Goal: Transaction & Acquisition: Book appointment/travel/reservation

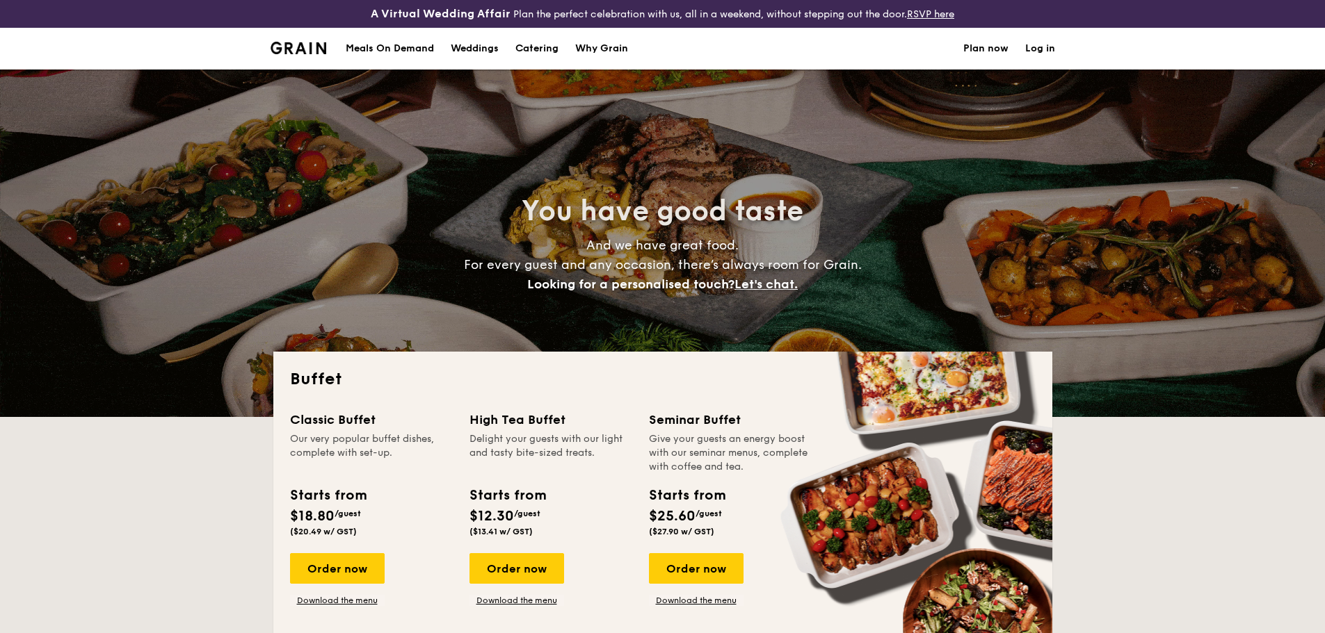
select select
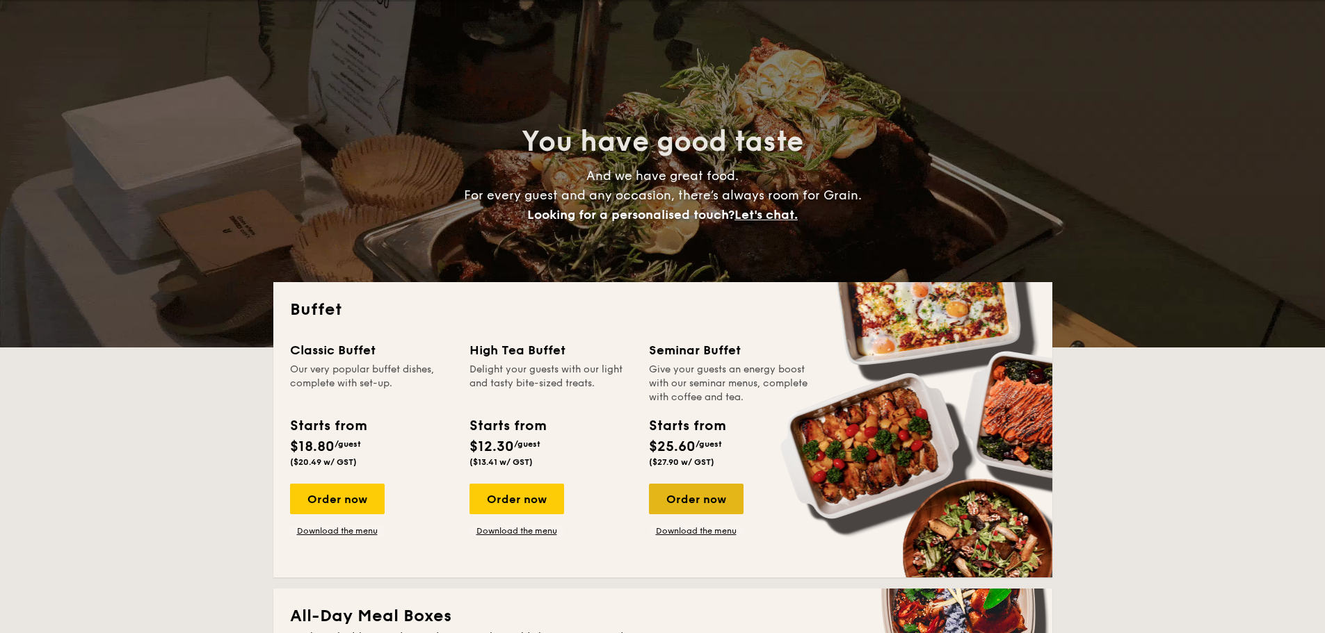
drag, startPoint x: 0, startPoint y: 0, endPoint x: 696, endPoint y: 507, distance: 861.0
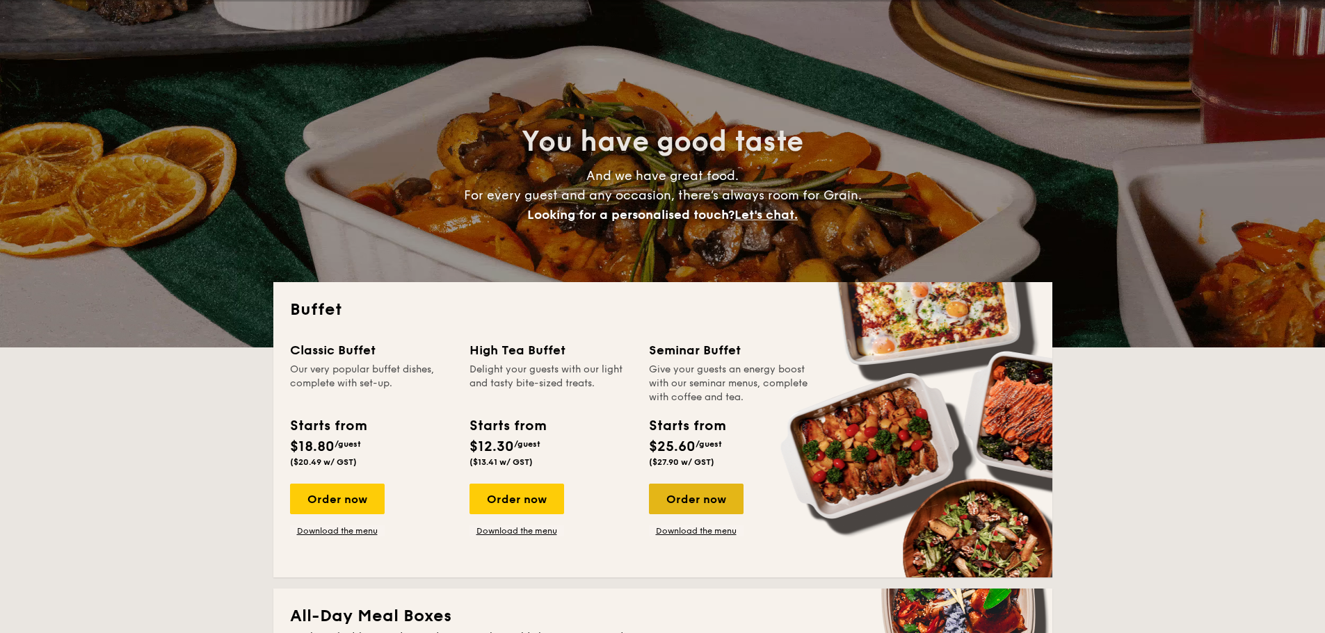
click at [696, 507] on div "Order now" at bounding box center [696, 499] width 95 height 31
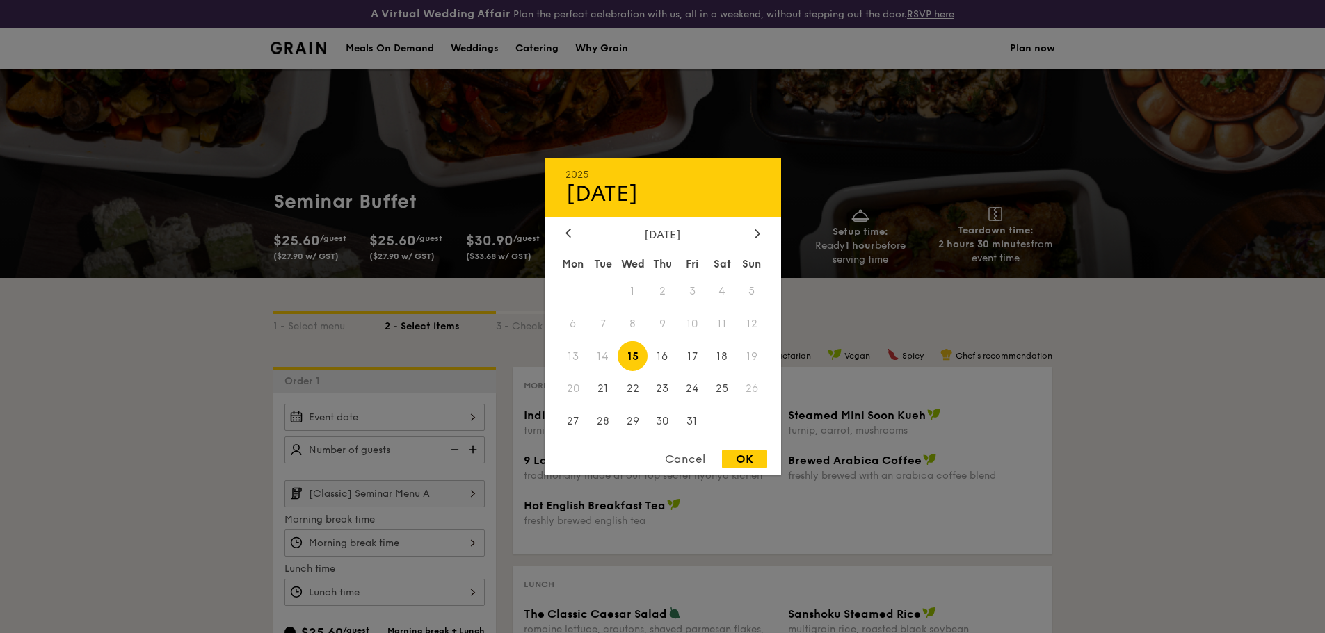
click at [428, 416] on div "2025 Oct 15 October 2025 Mon Tue Wed Thu Fri Sat Sun 1 2 3 4 5 6 7 8 9 10 11 12…" at bounding box center [384, 417] width 200 height 27
click at [569, 232] on icon at bounding box center [568, 233] width 6 height 9
click at [760, 227] on div at bounding box center [757, 233] width 13 height 13
click at [569, 348] on span "13" at bounding box center [573, 356] width 30 height 30
click at [271, 388] on div at bounding box center [662, 316] width 1325 height 633
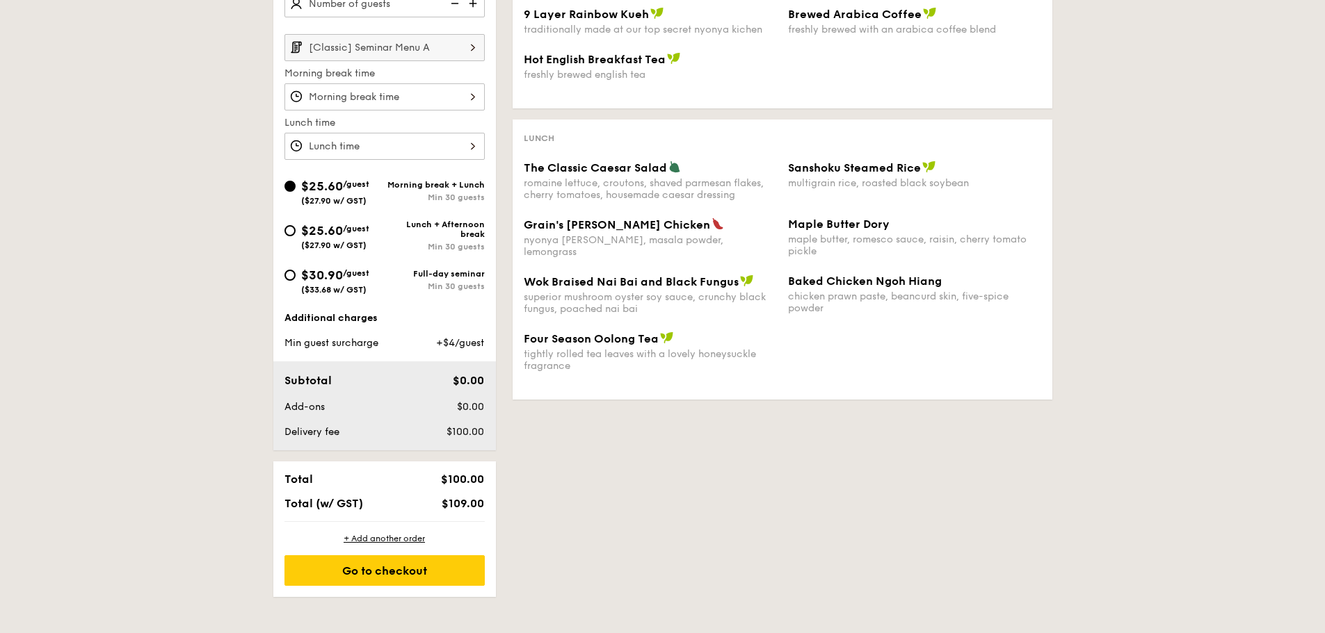
scroll to position [765, 0]
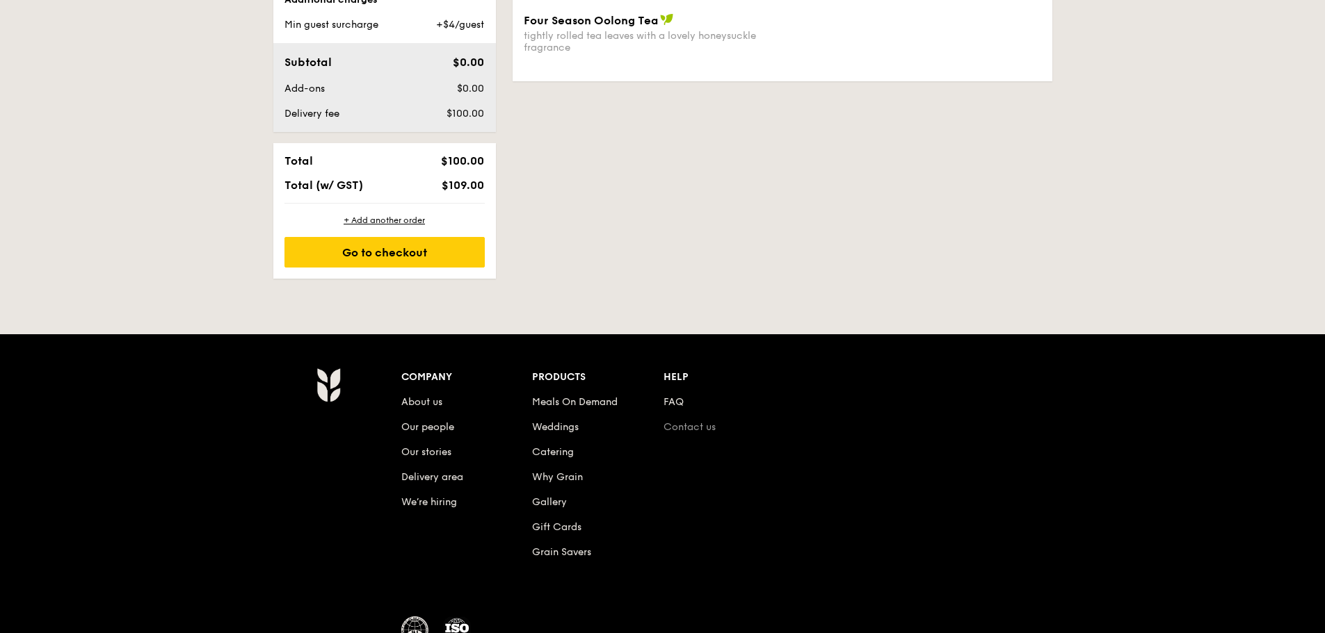
click at [665, 428] on link "Contact us" at bounding box center [689, 427] width 52 height 12
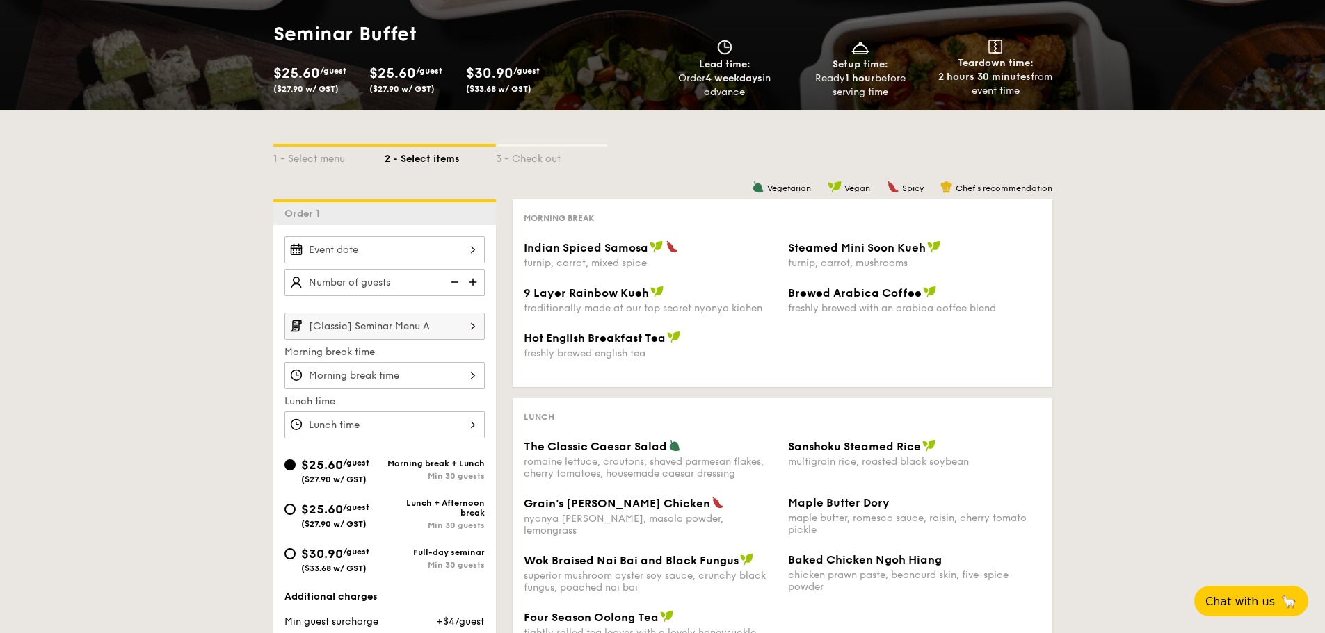
scroll to position [167, 0]
click at [432, 250] on div at bounding box center [384, 250] width 200 height 27
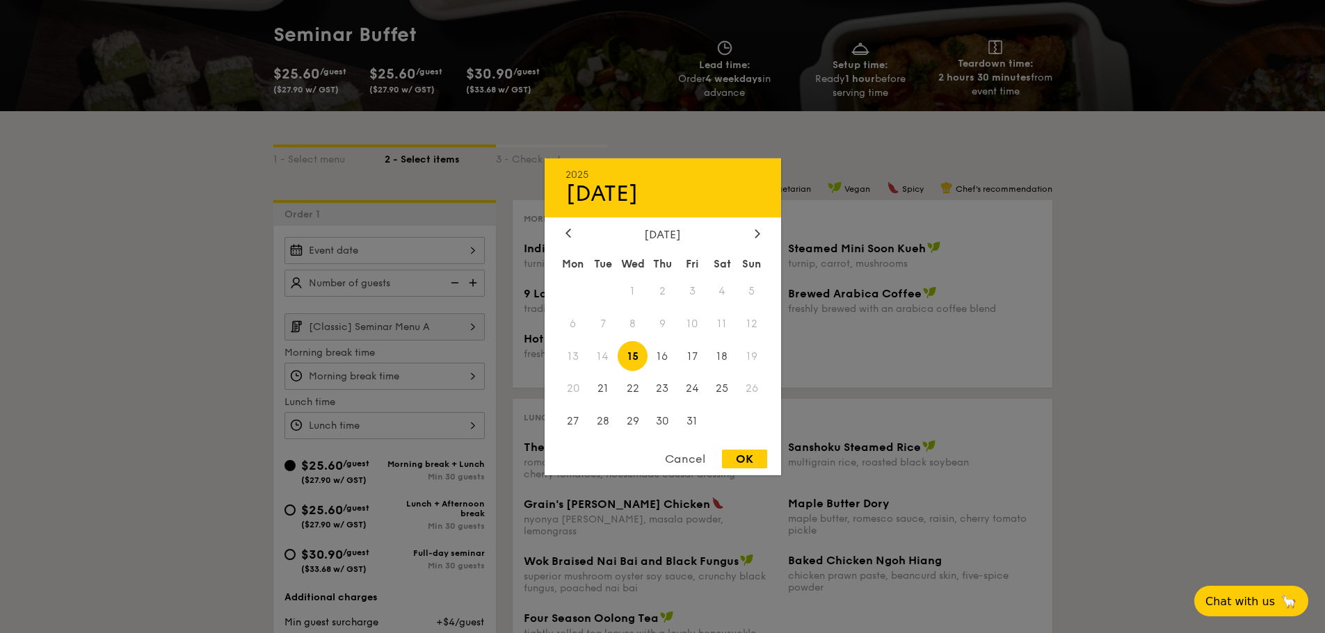
click at [637, 350] on span "15" at bounding box center [632, 356] width 30 height 30
click at [739, 461] on div "OK" at bounding box center [744, 459] width 45 height 19
type input "Oct 15, 2025"
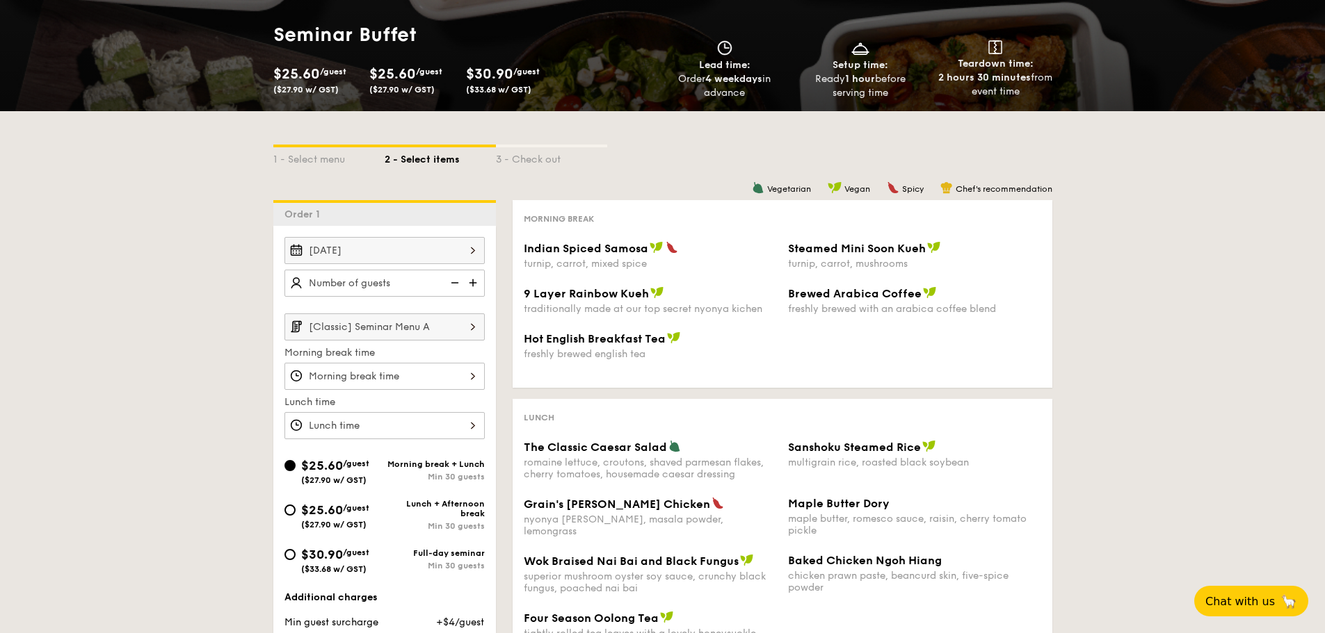
click at [396, 284] on div at bounding box center [662, 316] width 1325 height 633
click at [448, 283] on img at bounding box center [453, 283] width 21 height 26
type input "20 guests"
click at [457, 282] on img at bounding box center [453, 283] width 21 height 26
click at [407, 325] on input "[Classic] Seminar Menu A" at bounding box center [384, 327] width 200 height 27
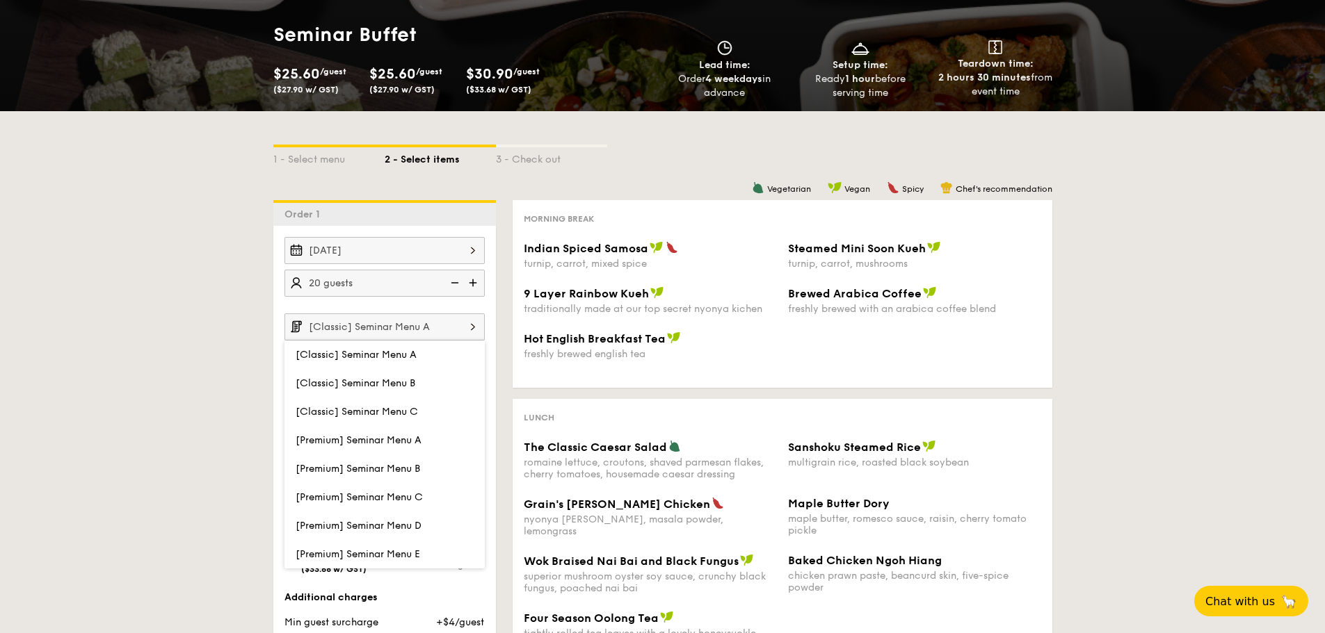
click at [415, 332] on input "[Classic] Seminar Menu A" at bounding box center [384, 327] width 200 height 27
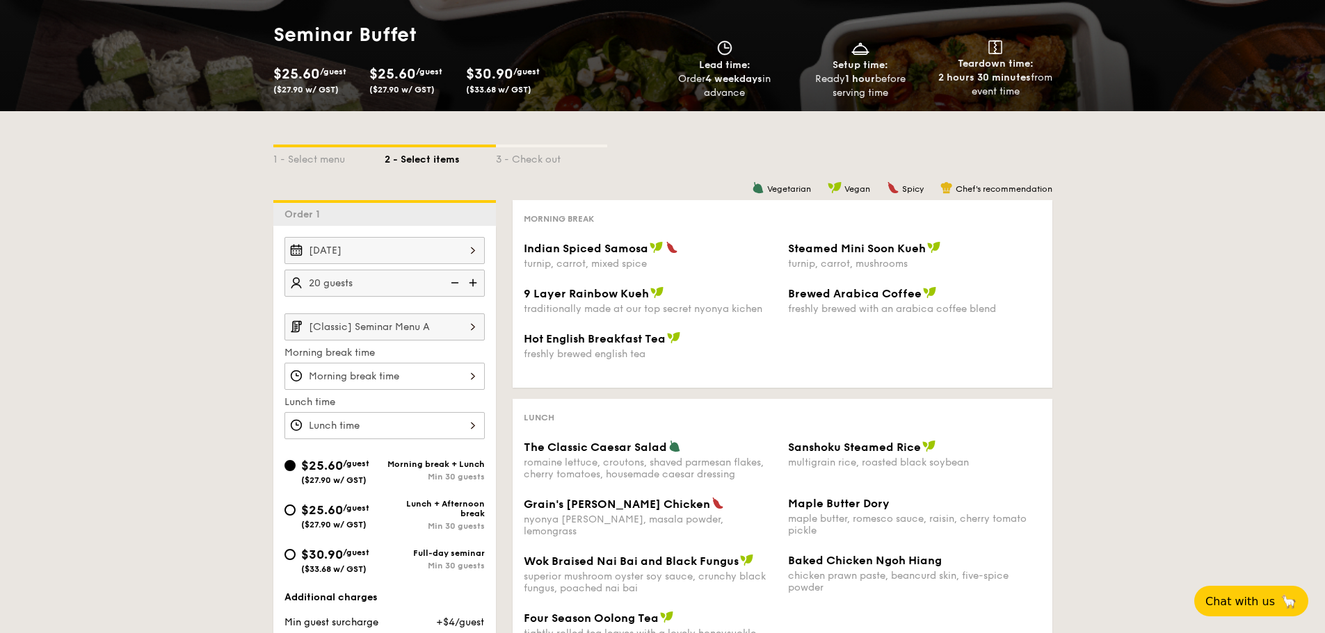
click at [453, 336] on input "[Classic] Seminar Menu A" at bounding box center [384, 327] width 200 height 27
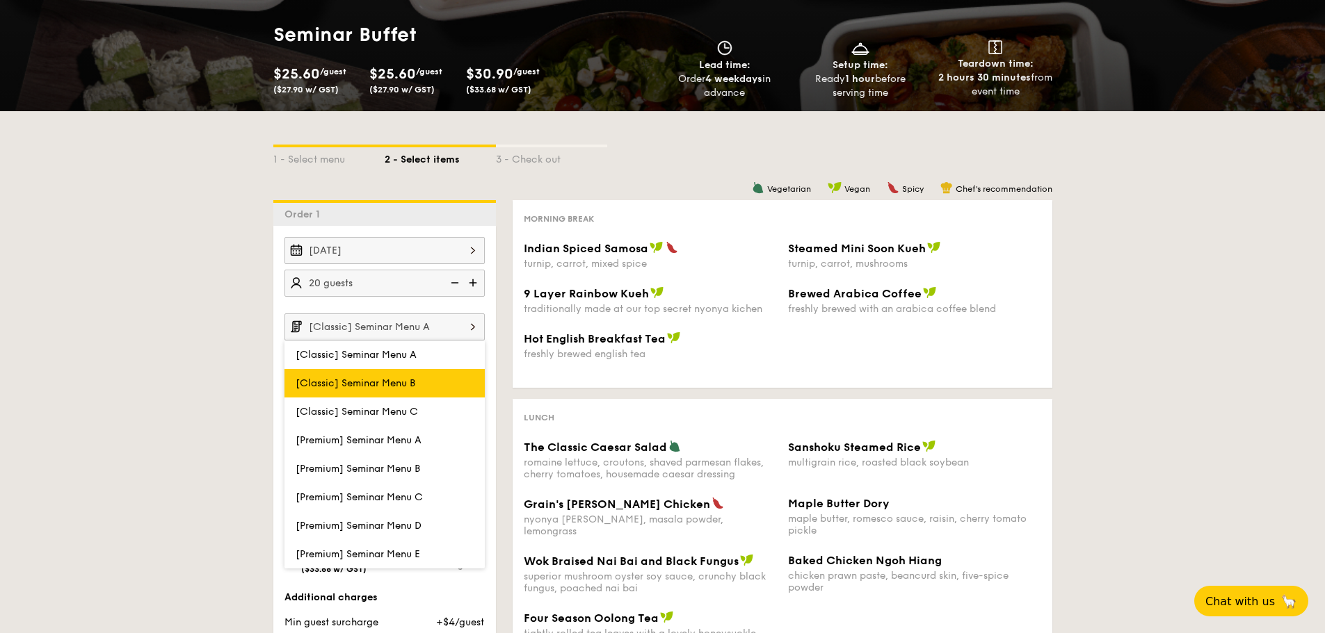
click at [429, 371] on label "[Classic] Seminar Menu B" at bounding box center [384, 383] width 200 height 29
click at [0, 0] on input "[Classic] Seminar Menu B" at bounding box center [0, 0] width 0 height 0
type input "[Classic] Seminar Menu B"
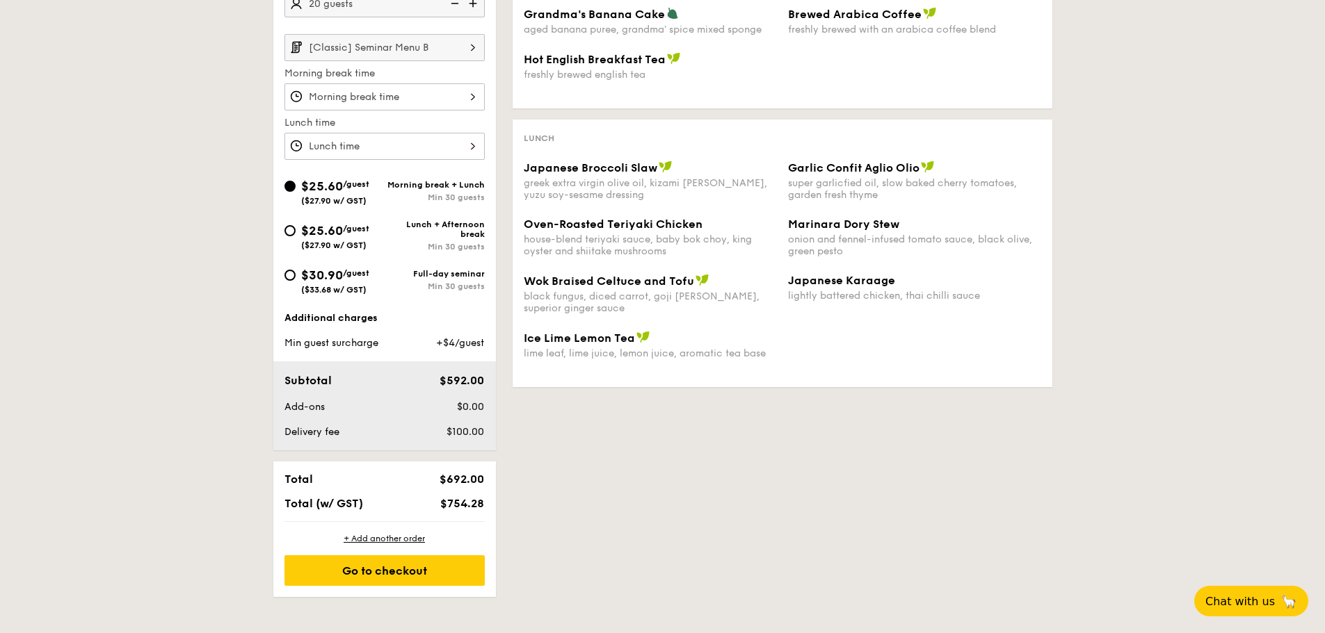
scroll to position [139, 0]
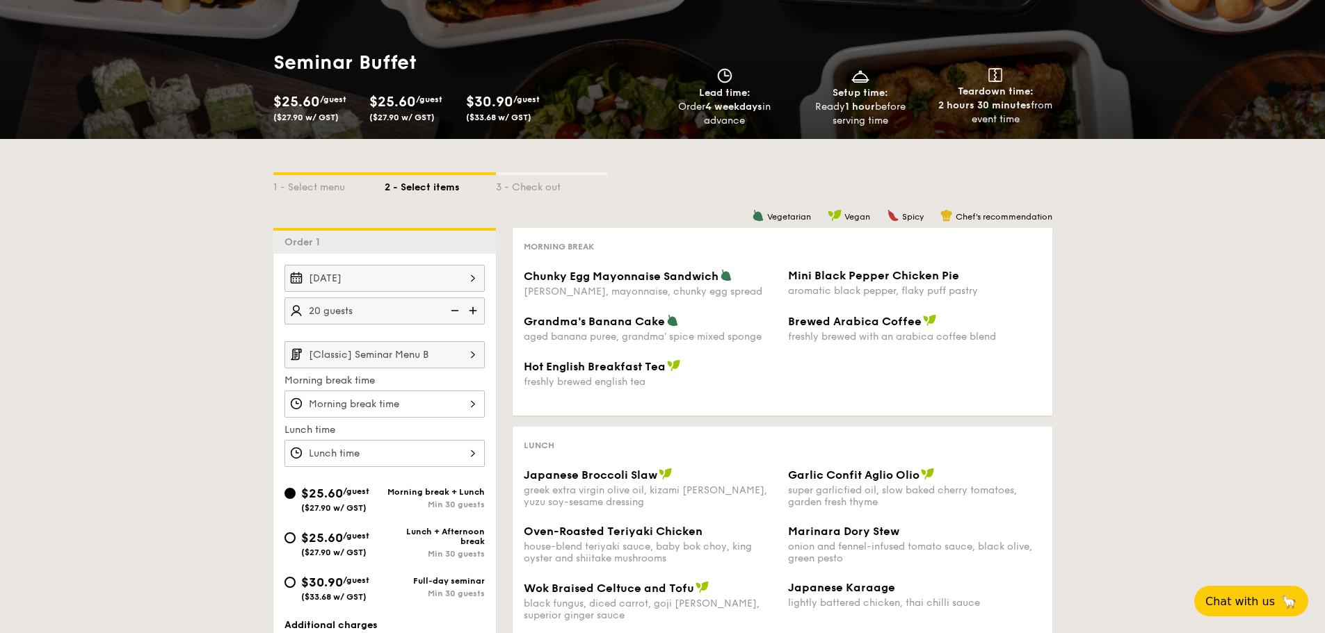
click at [380, 394] on div at bounding box center [384, 404] width 200 height 27
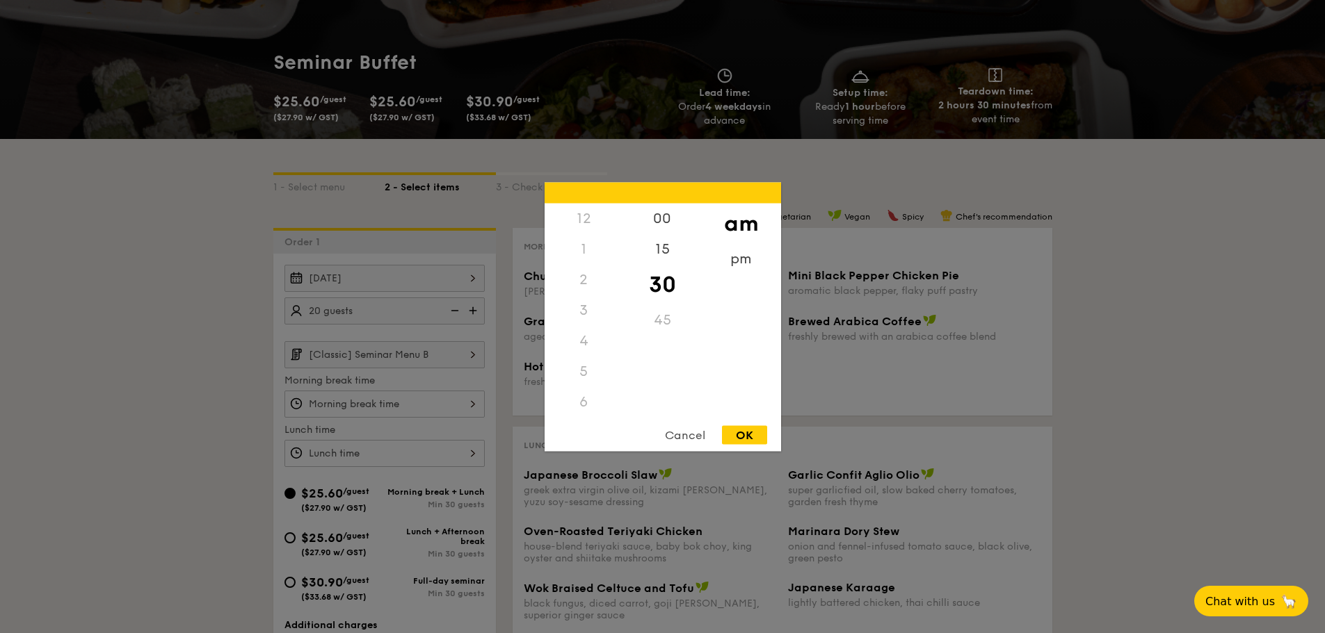
scroll to position [153, 0]
drag, startPoint x: 351, startPoint y: 425, endPoint x: 357, endPoint y: 414, distance: 12.4
click at [353, 425] on div at bounding box center [662, 316] width 1325 height 633
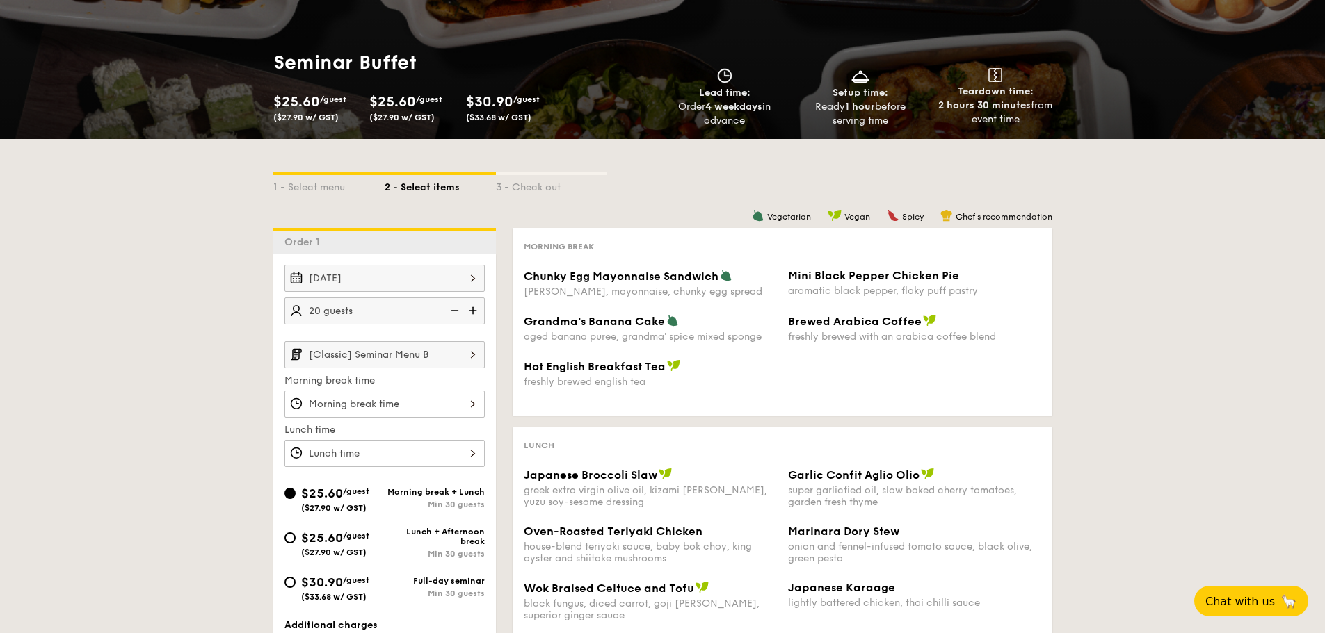
click at [357, 414] on div at bounding box center [662, 316] width 1325 height 633
click at [362, 409] on div "12 1 2 3 4 5 6 7 8 9 10 11 00 15 30 45 am pm Cancel OK" at bounding box center [384, 404] width 200 height 27
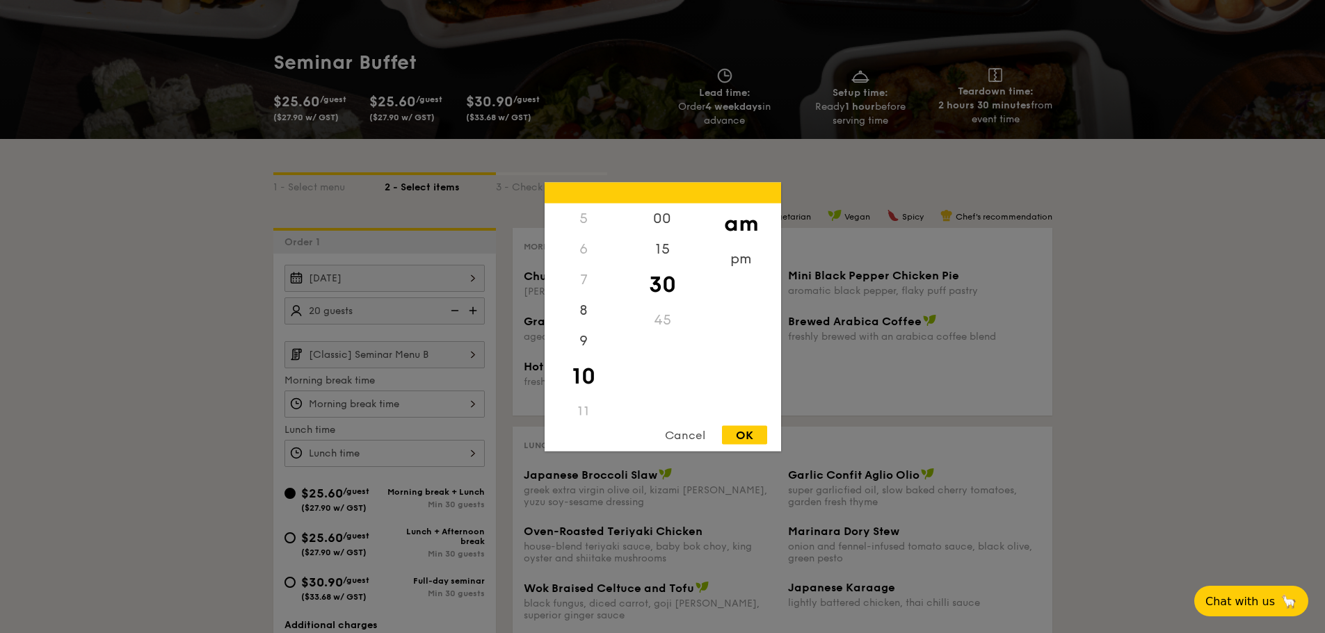
click at [362, 409] on div at bounding box center [662, 316] width 1325 height 633
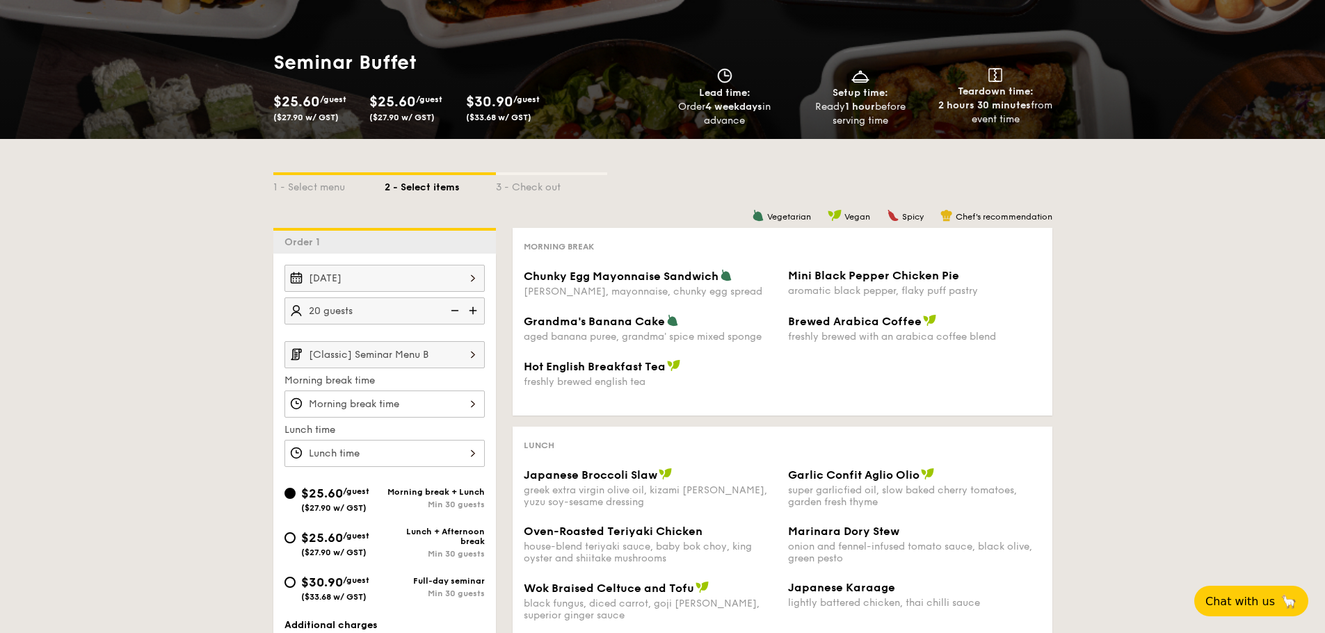
click at [404, 451] on div at bounding box center [384, 453] width 200 height 27
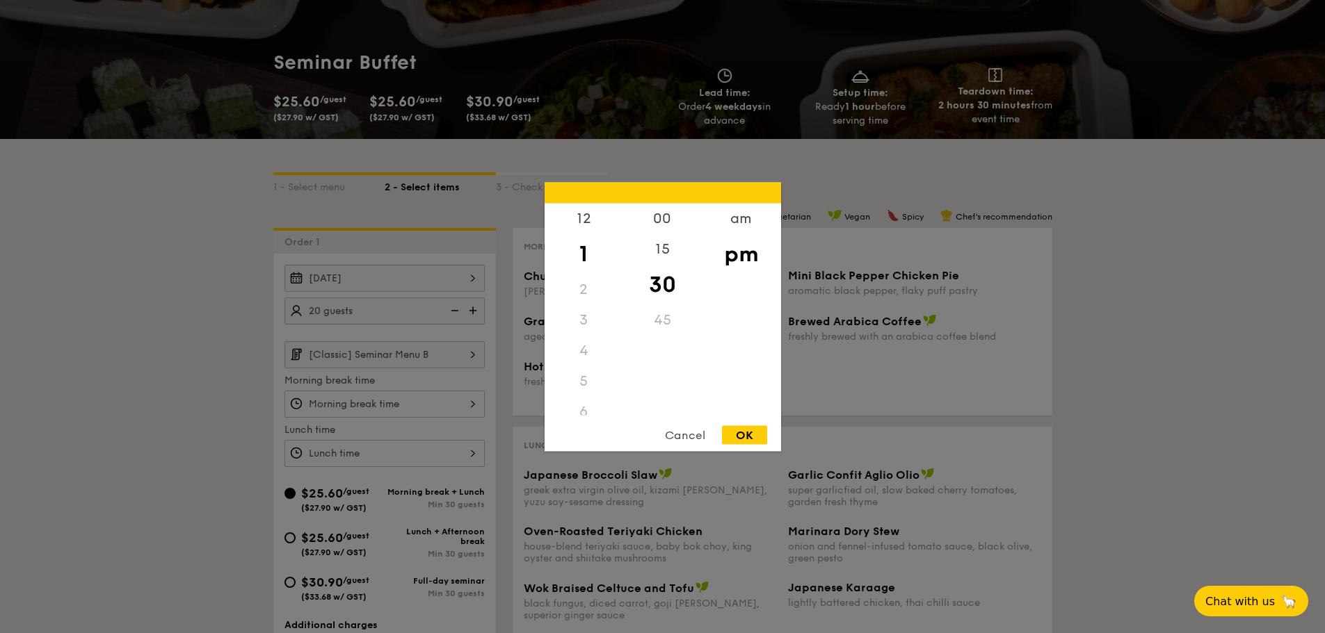
click at [403, 453] on div at bounding box center [662, 316] width 1325 height 633
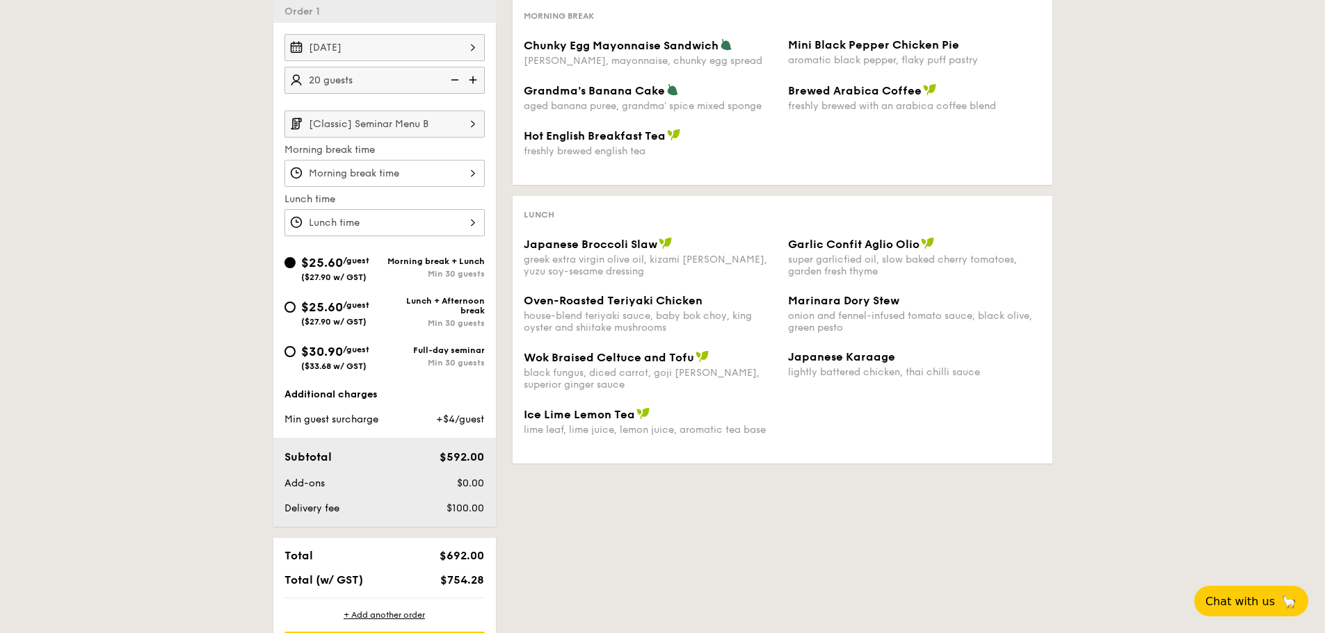
scroll to position [70, 0]
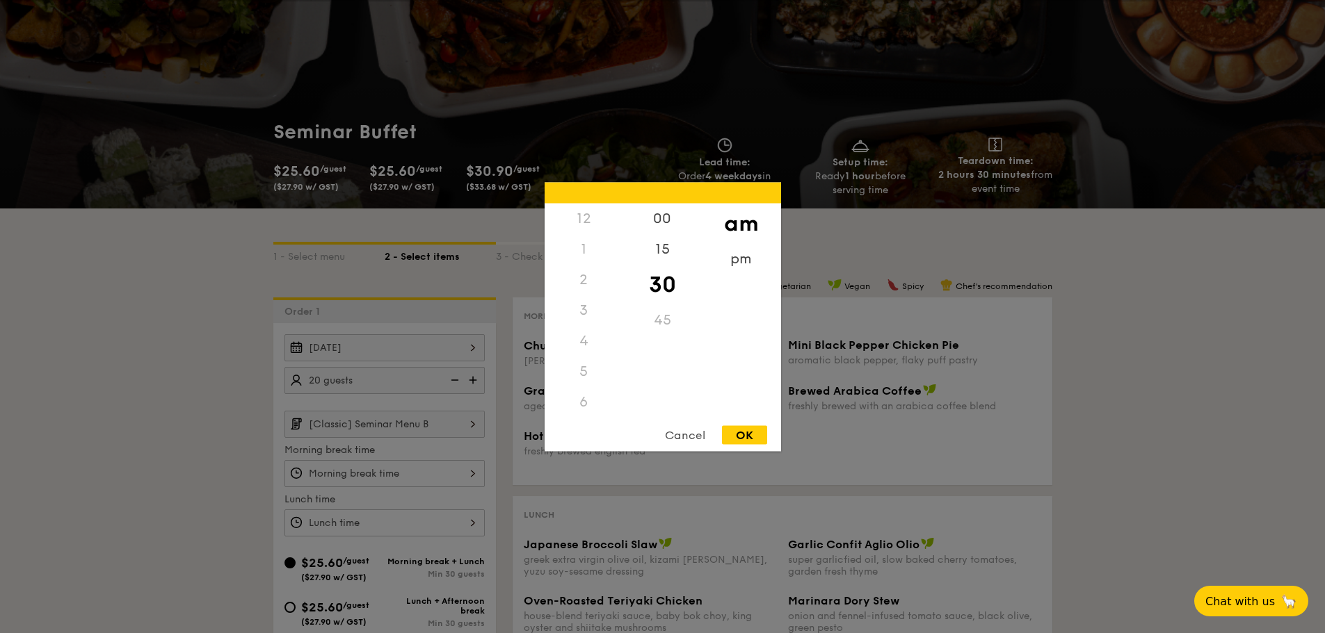
click at [405, 466] on div "12 1 2 3 4 5 6 7 8 9 10 11 00 15 30 45 am pm Cancel OK" at bounding box center [384, 473] width 200 height 27
click at [405, 477] on div at bounding box center [662, 316] width 1325 height 633
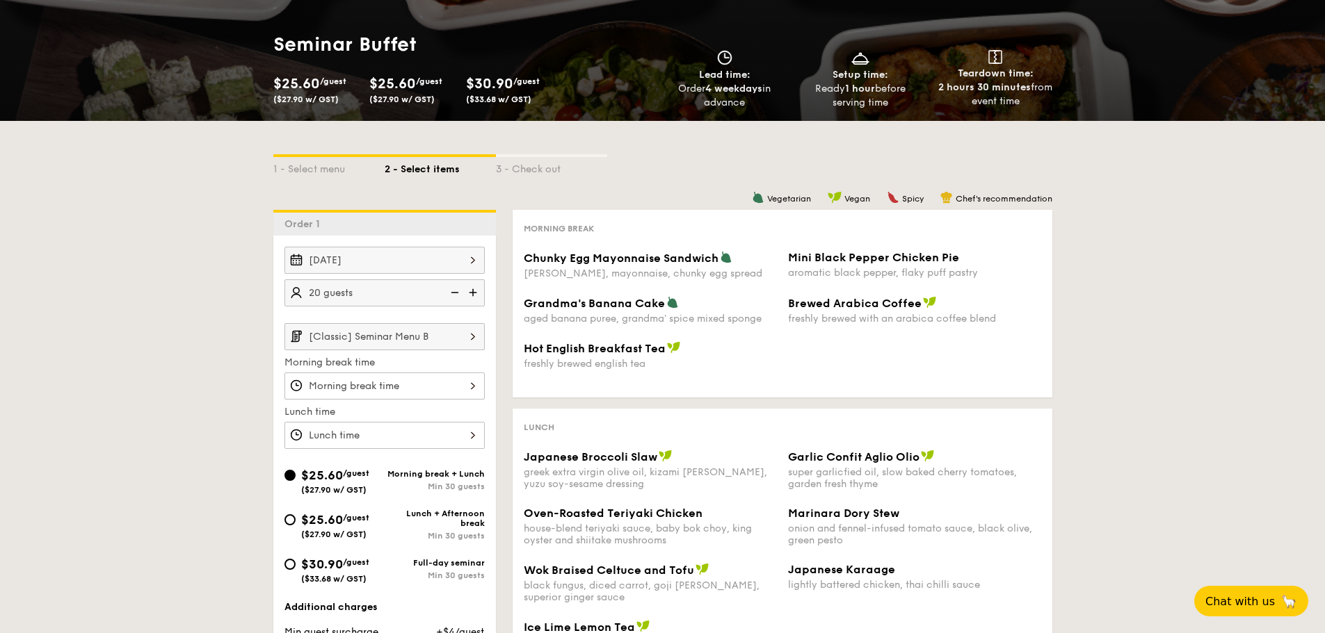
scroll to position [0, 0]
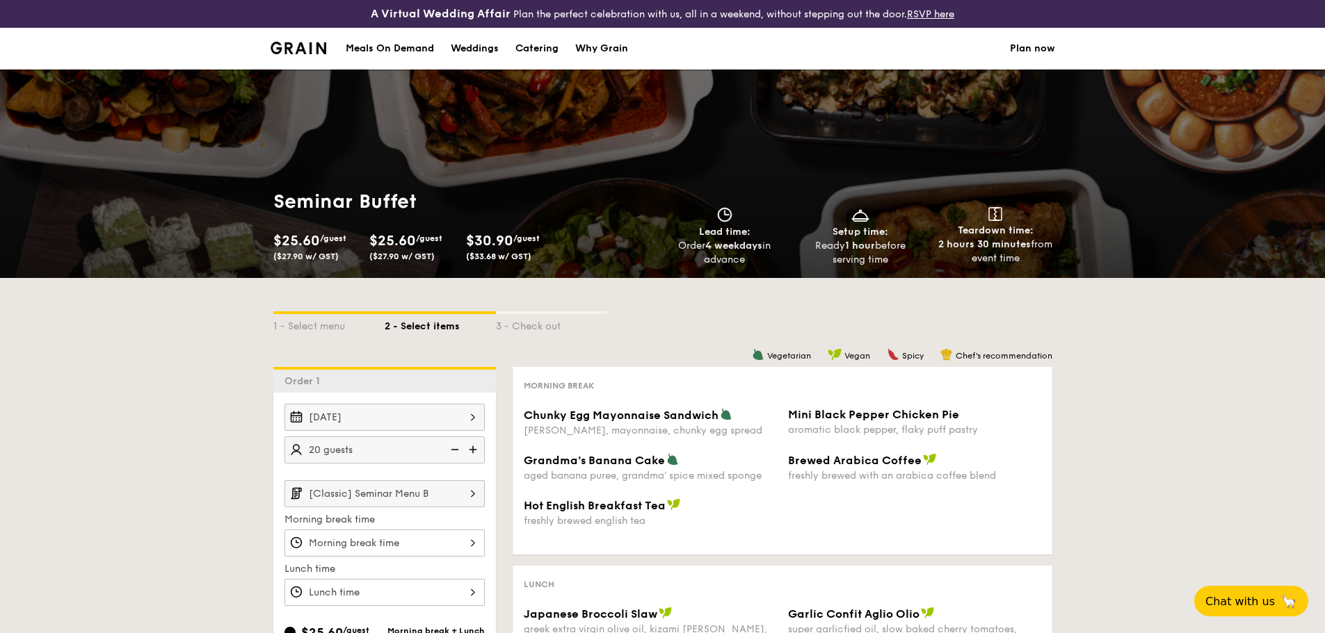
click at [374, 213] on h1 "Seminar Buffet" at bounding box center [412, 201] width 278 height 25
click at [375, 211] on h1 "Seminar Buffet" at bounding box center [412, 201] width 278 height 25
click at [1248, 592] on button "Chat with us 🦙" at bounding box center [1251, 601] width 120 height 32
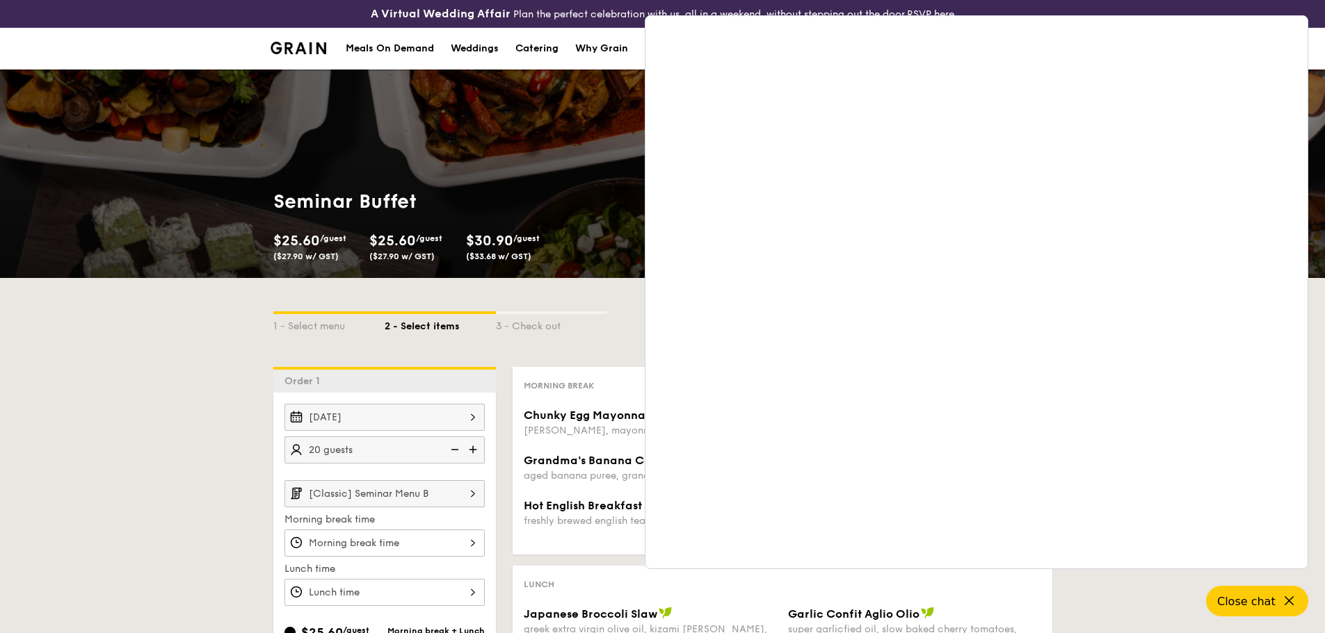
click at [319, 63] on li at bounding box center [303, 49] width 67 height 42
click at [312, 52] on img at bounding box center [298, 48] width 56 height 13
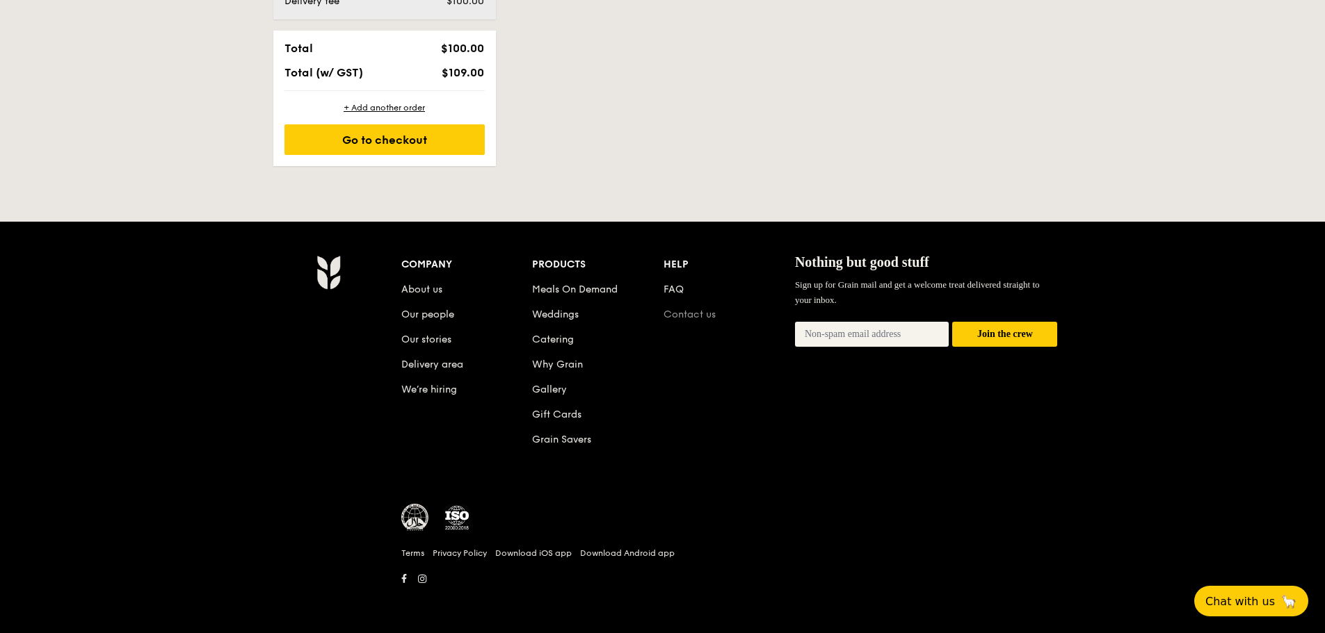
click at [697, 307] on li "Contact us" at bounding box center [728, 312] width 131 height 25
click at [695, 314] on link "Contact us" at bounding box center [689, 315] width 52 height 12
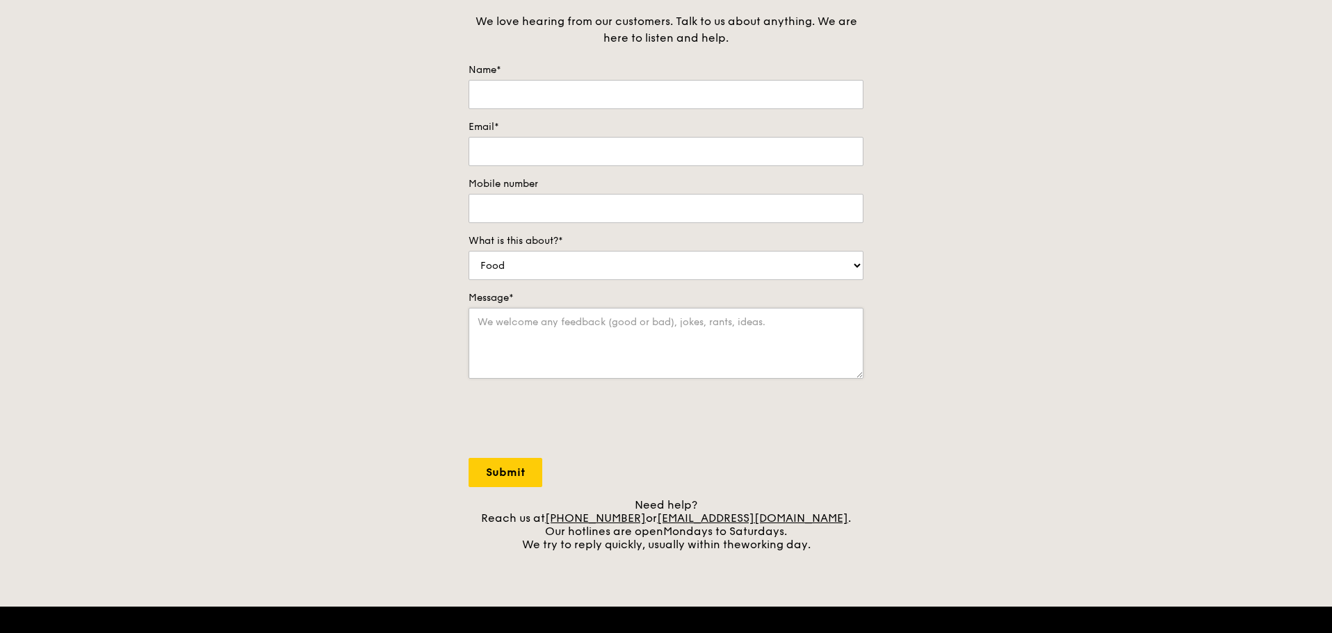
scroll to position [348, 0]
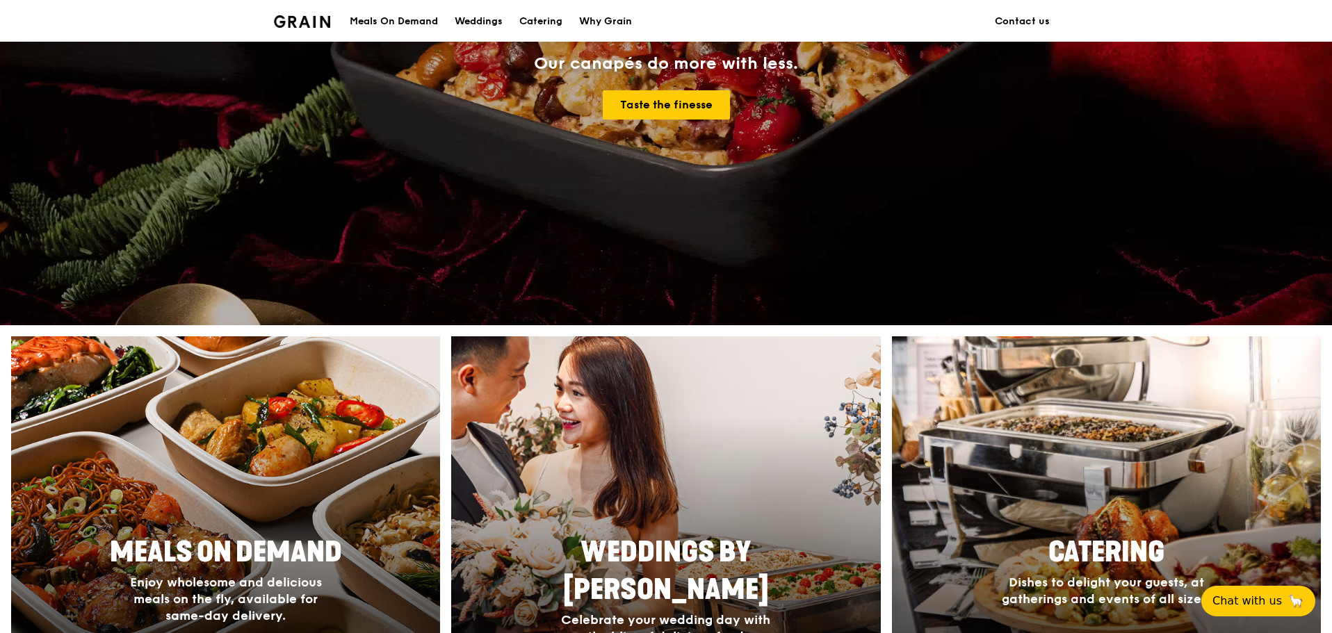
scroll to position [209, 0]
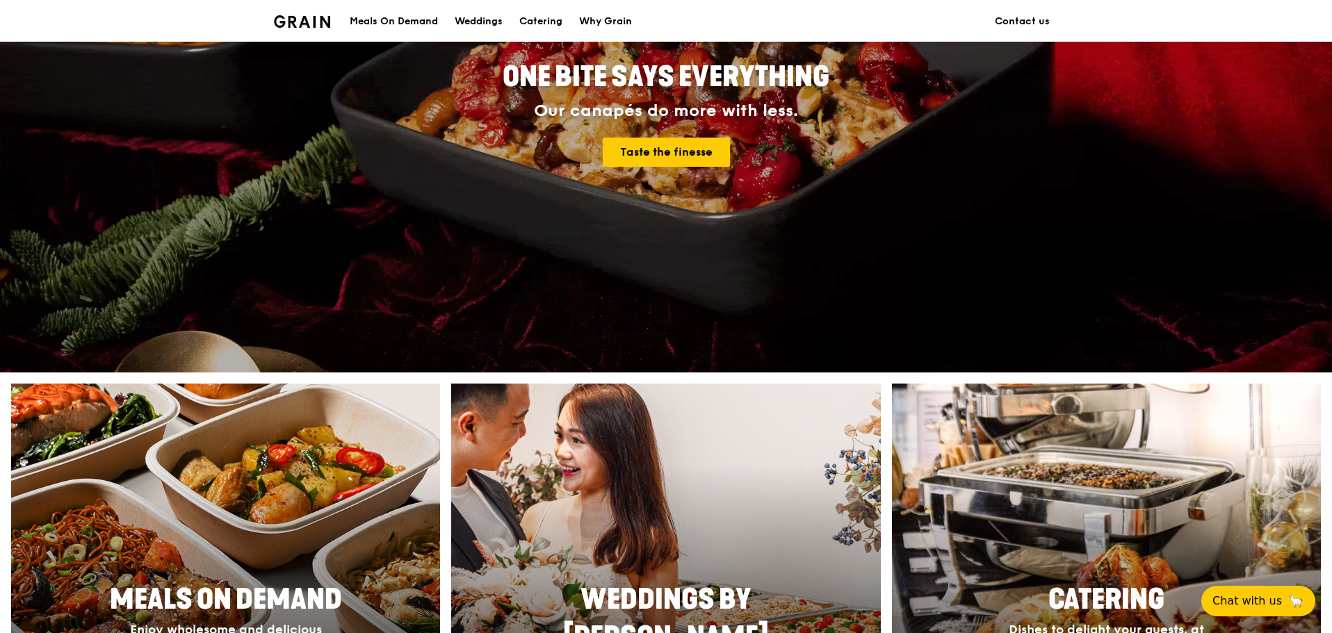
click at [412, 19] on div "Meals On Demand" at bounding box center [394, 22] width 88 height 42
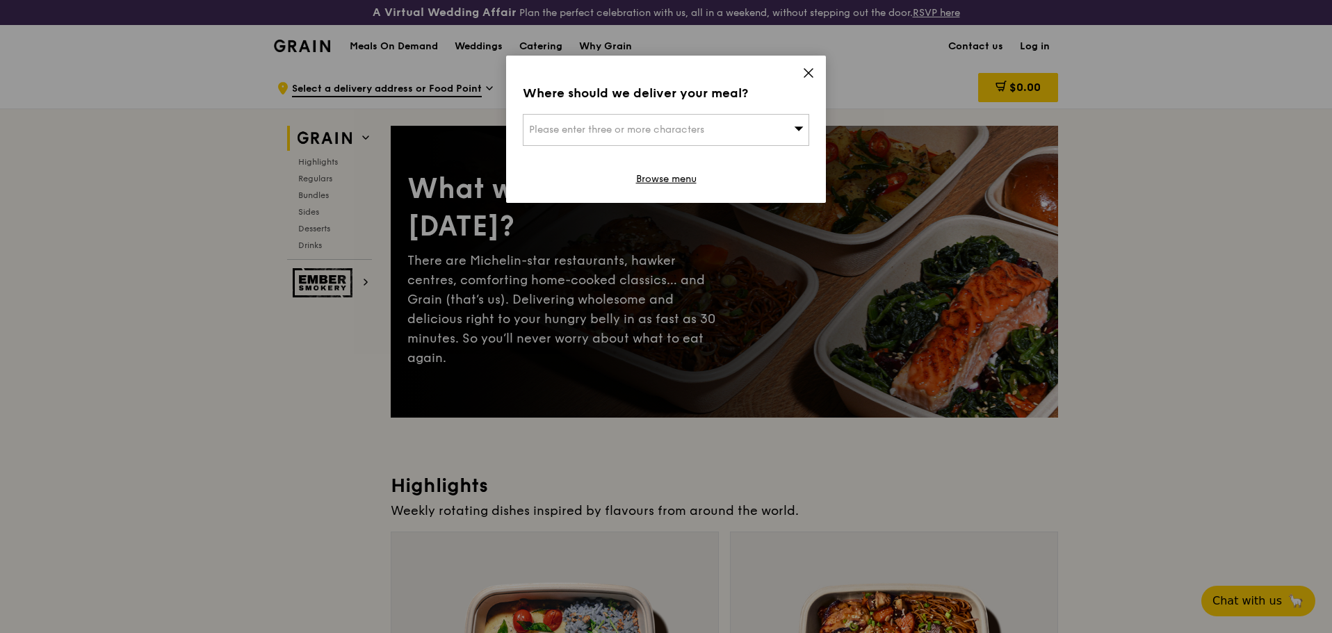
click at [803, 70] on icon at bounding box center [808, 73] width 13 height 13
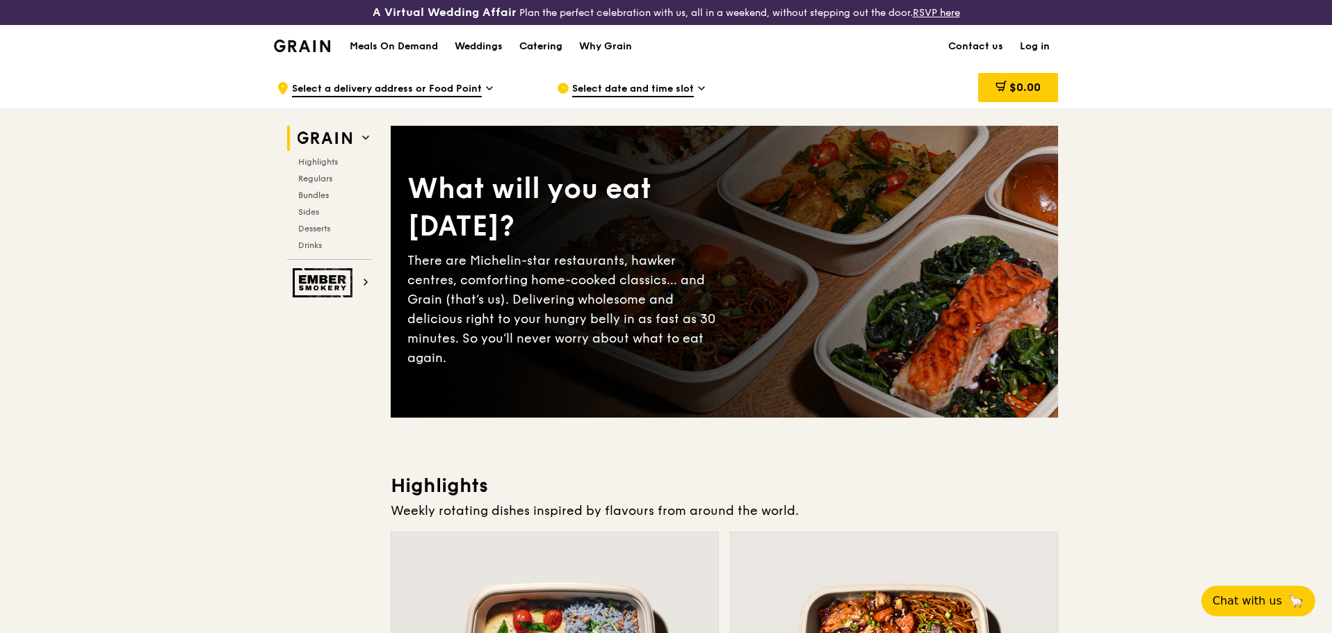
click at [556, 41] on div "Catering" at bounding box center [540, 47] width 43 height 42
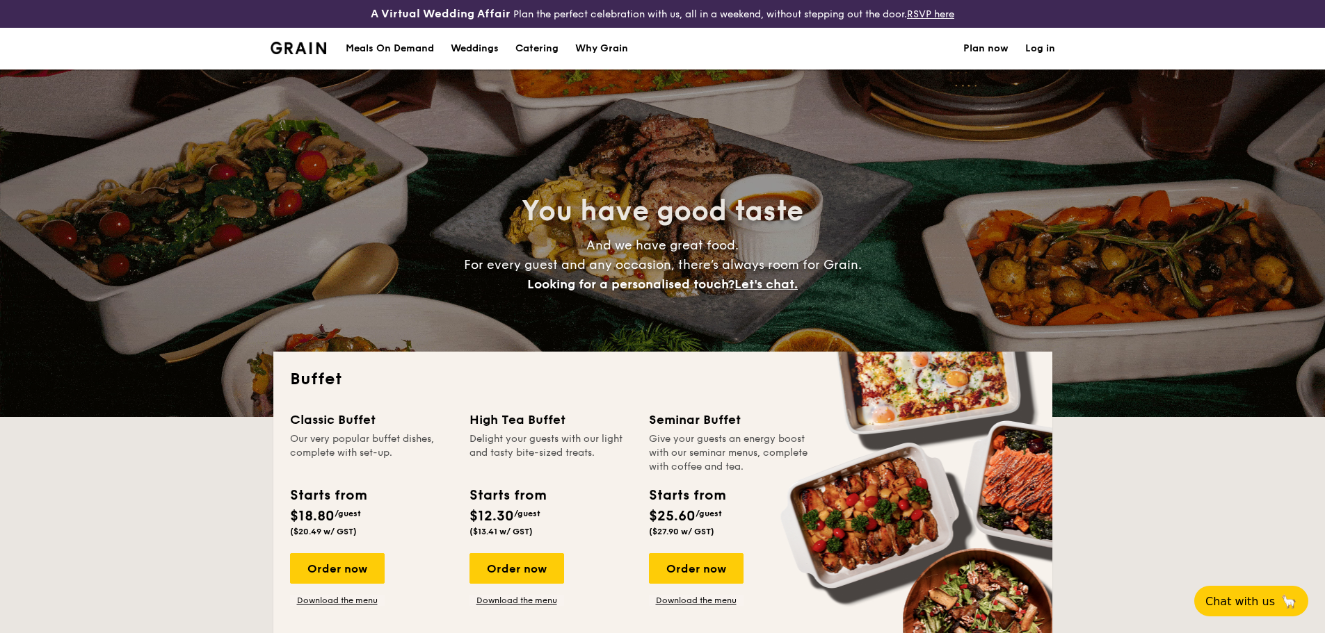
select select
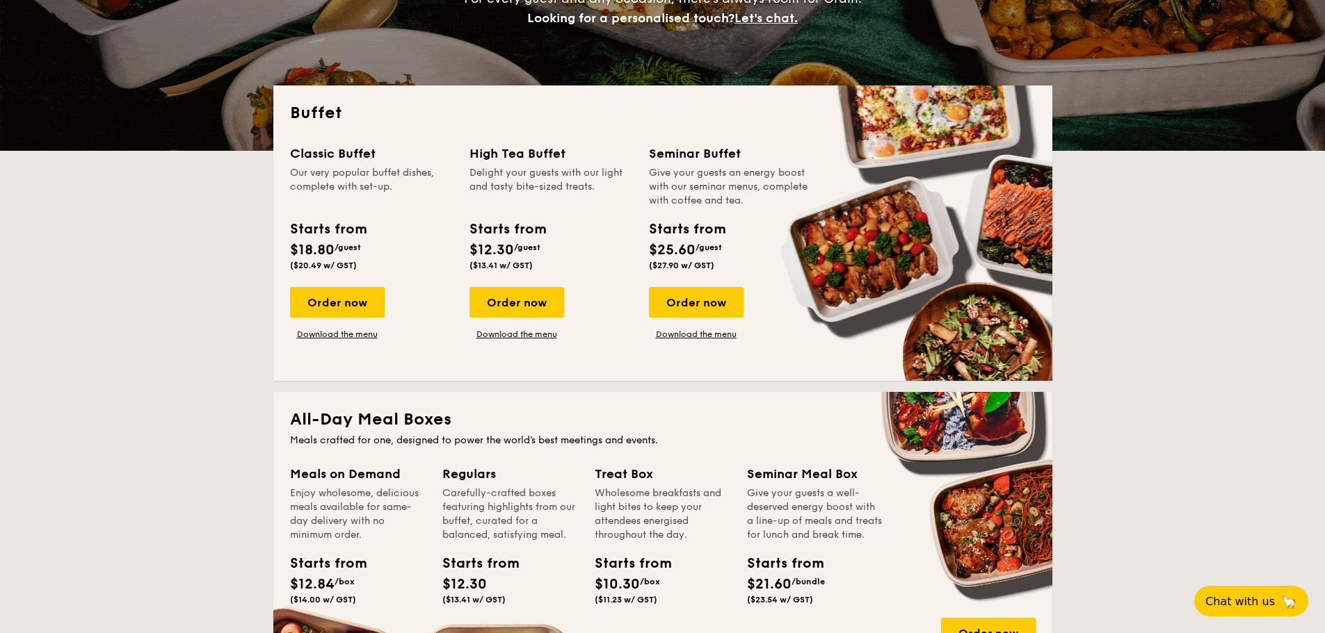
scroll to position [139, 0]
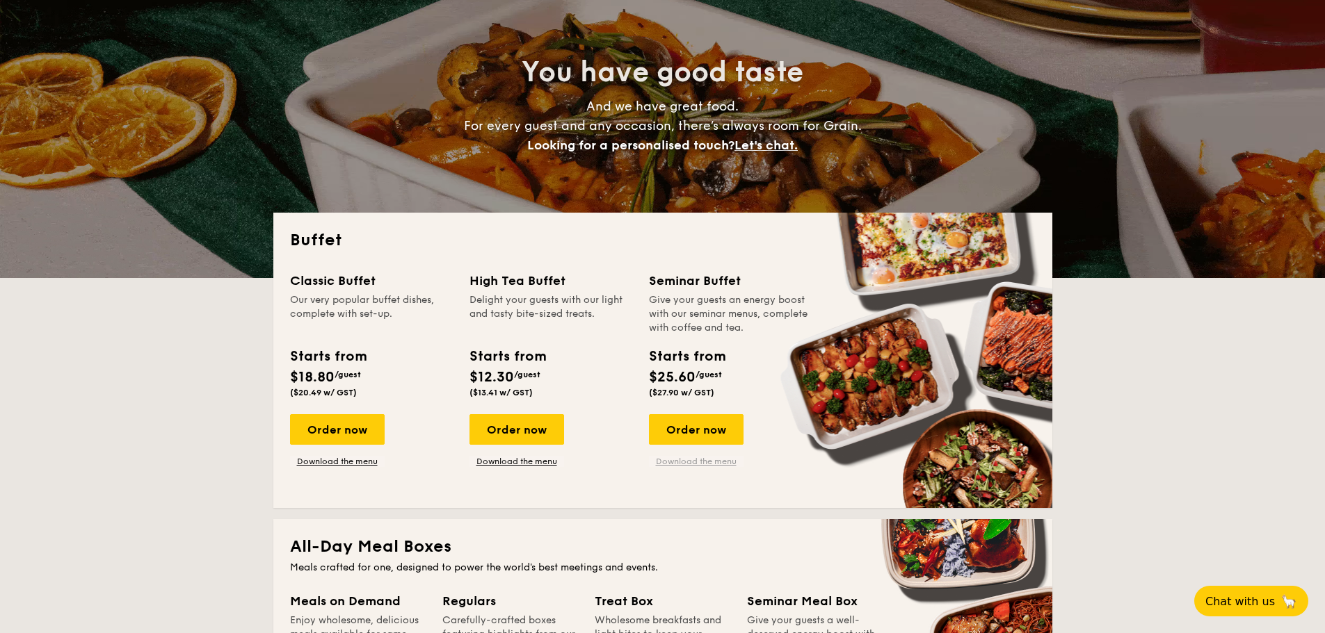
click at [700, 464] on link "Download the menu" at bounding box center [696, 461] width 95 height 11
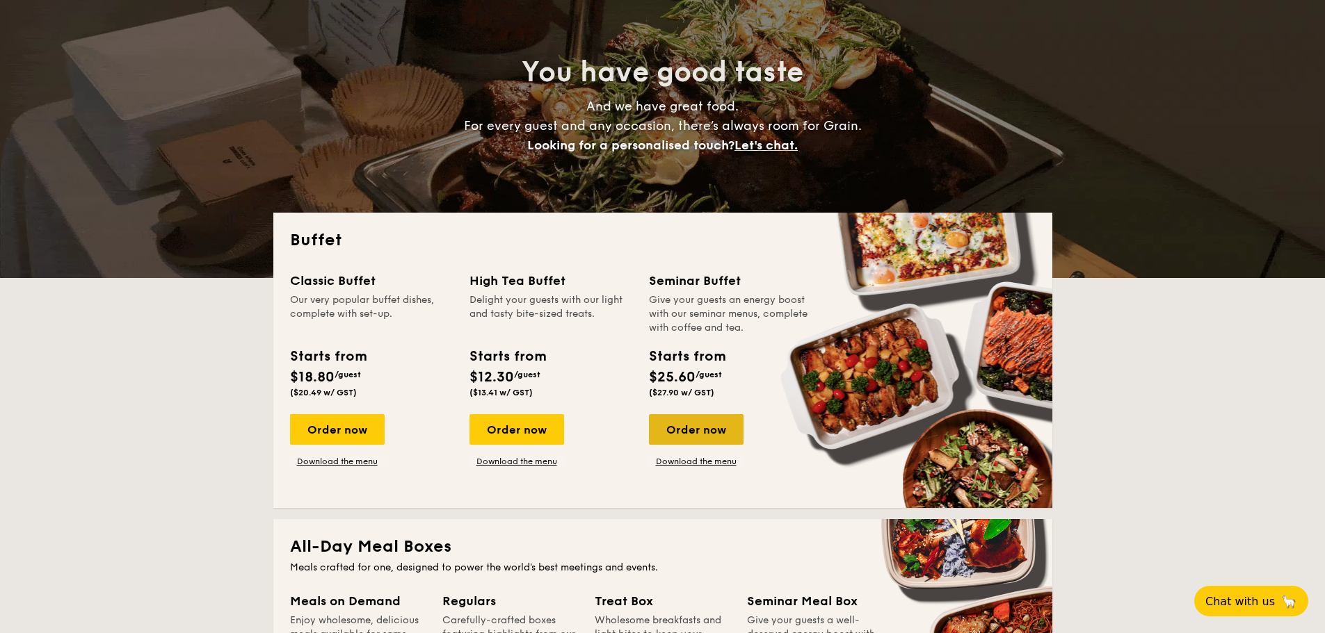
click at [670, 437] on div "Order now" at bounding box center [696, 429] width 95 height 31
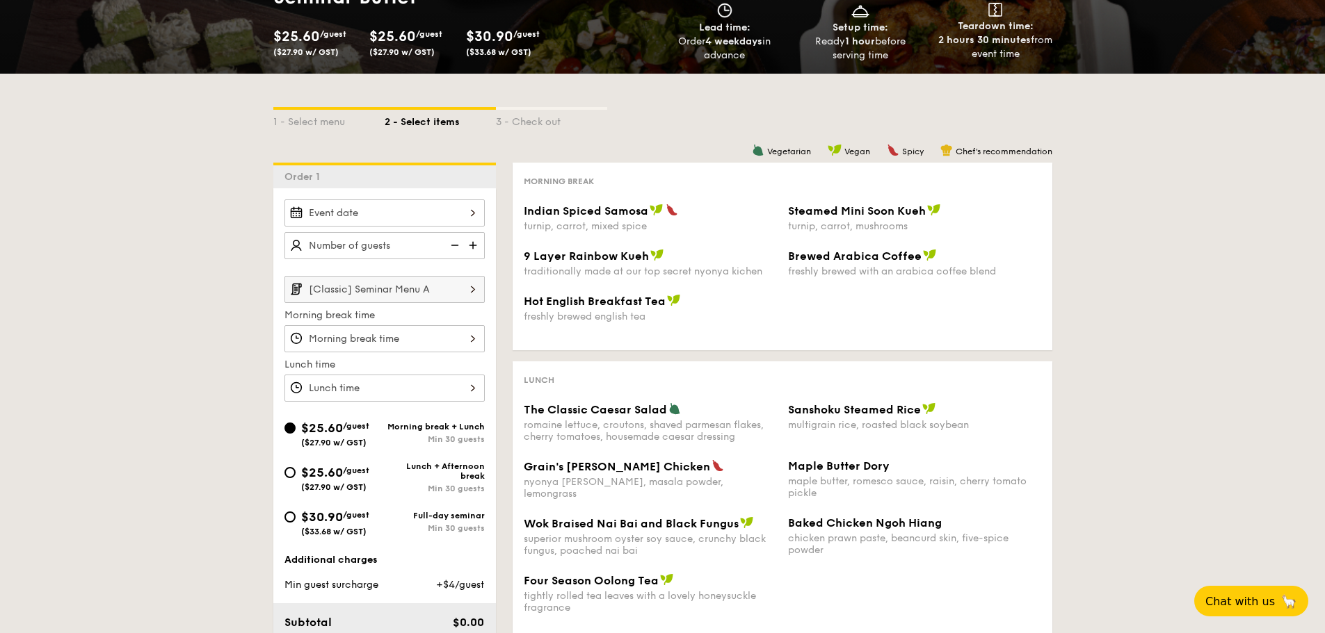
scroll to position [209, 0]
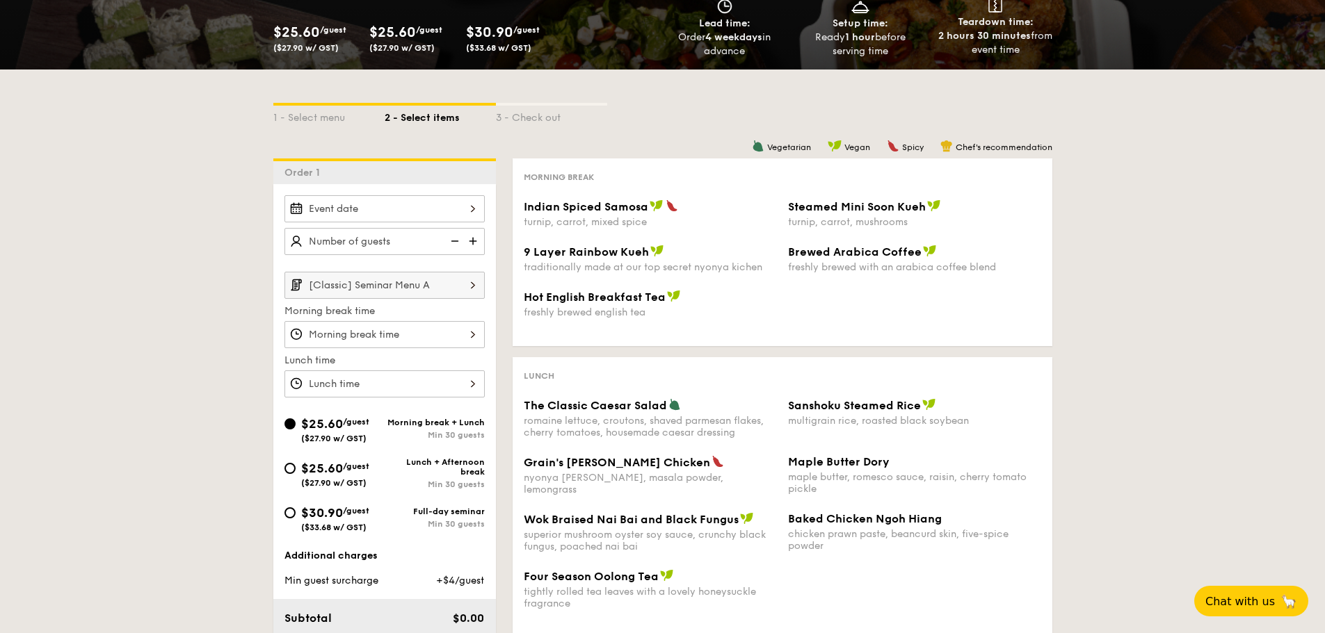
click at [368, 202] on div at bounding box center [384, 208] width 200 height 27
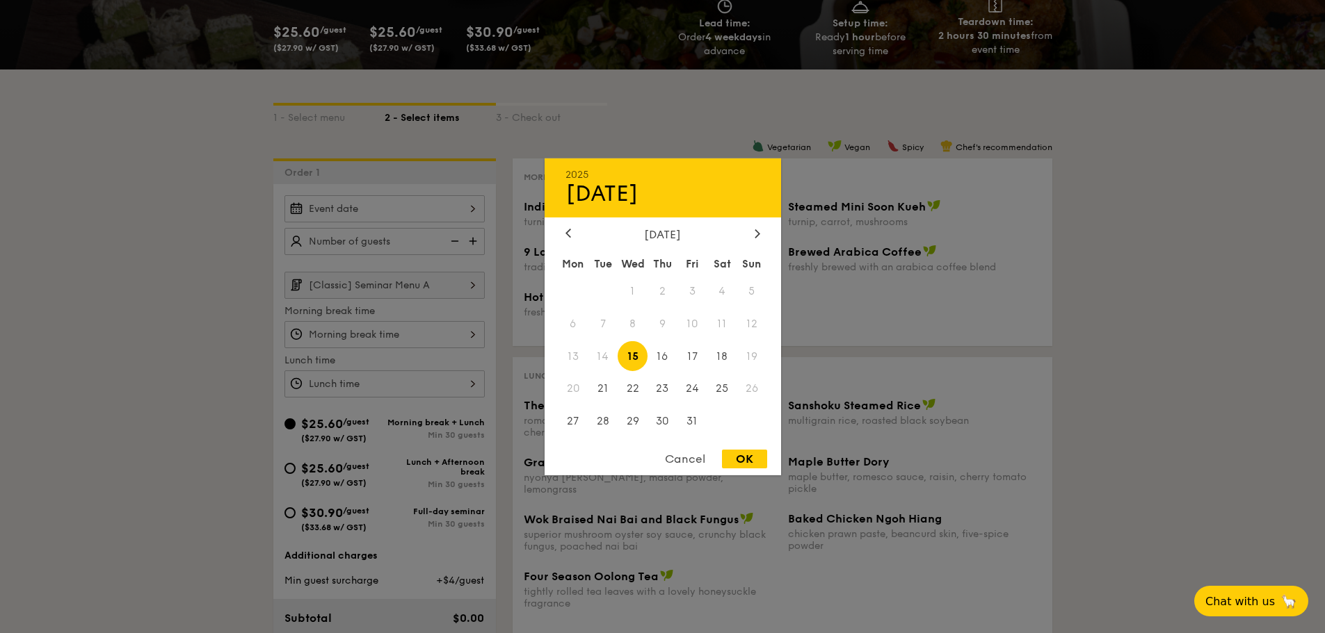
click at [628, 362] on span "15" at bounding box center [632, 356] width 30 height 30
click at [653, 355] on span "16" at bounding box center [662, 356] width 30 height 30
click at [754, 461] on div "OK" at bounding box center [744, 459] width 45 height 19
click at [426, 210] on div "[DATE] 2025 Oct [DATE] Tue Wed Thu Fri Sat Sun 1 2 3 4 5 6 7 8 9 10 11 12 13 14…" at bounding box center [384, 208] width 200 height 27
click at [629, 359] on span "15" at bounding box center [632, 356] width 30 height 30
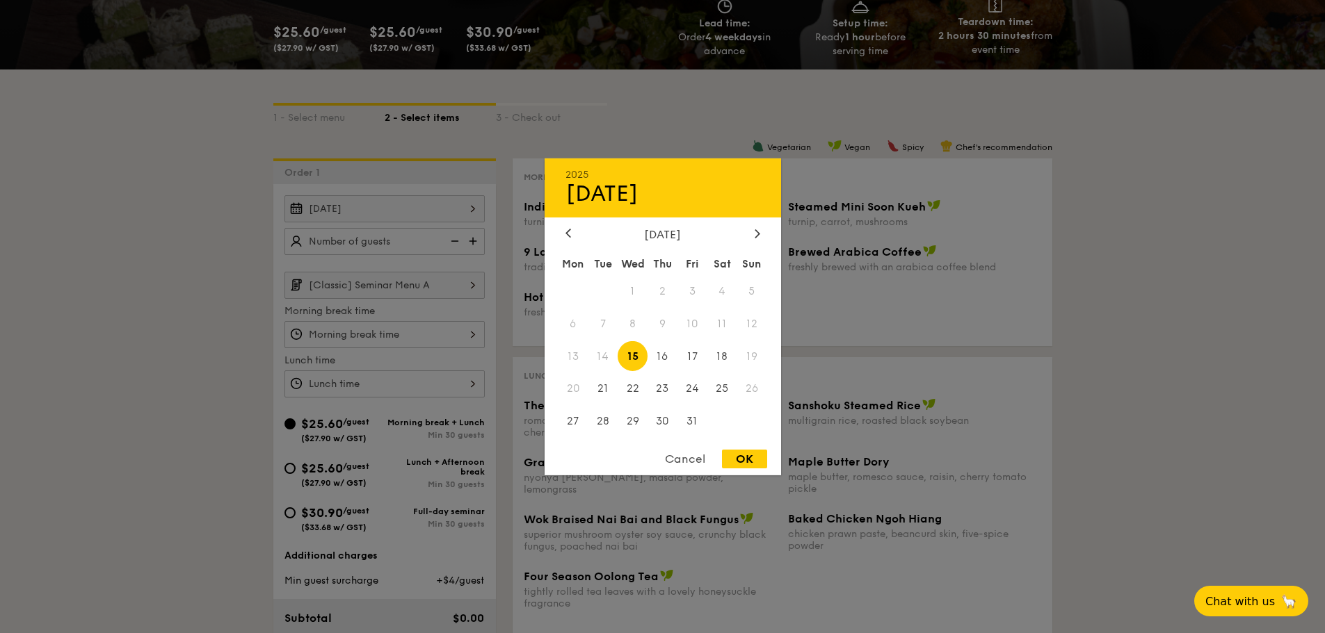
click at [744, 459] on div "OK" at bounding box center [744, 459] width 45 height 19
type input "[DATE]"
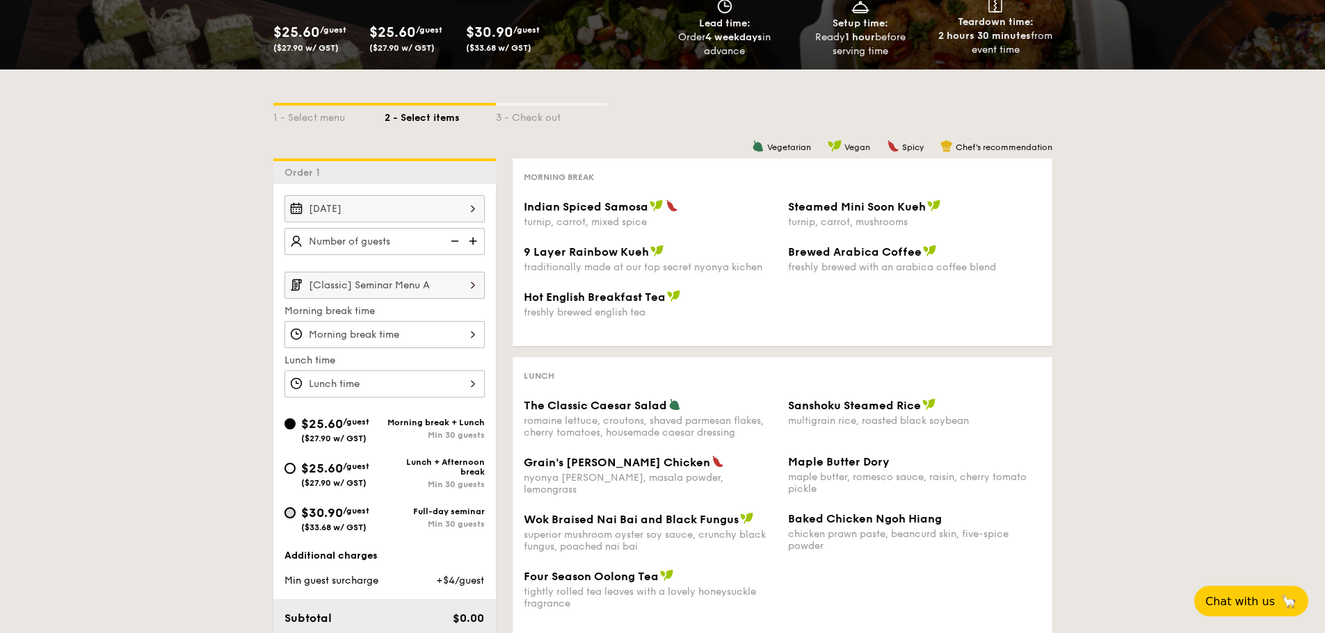
click at [292, 509] on input "$30.90 /guest ($33.68 w/ GST) Full-day seminar Min 30 guests" at bounding box center [289, 513] width 11 height 11
radio input "true"
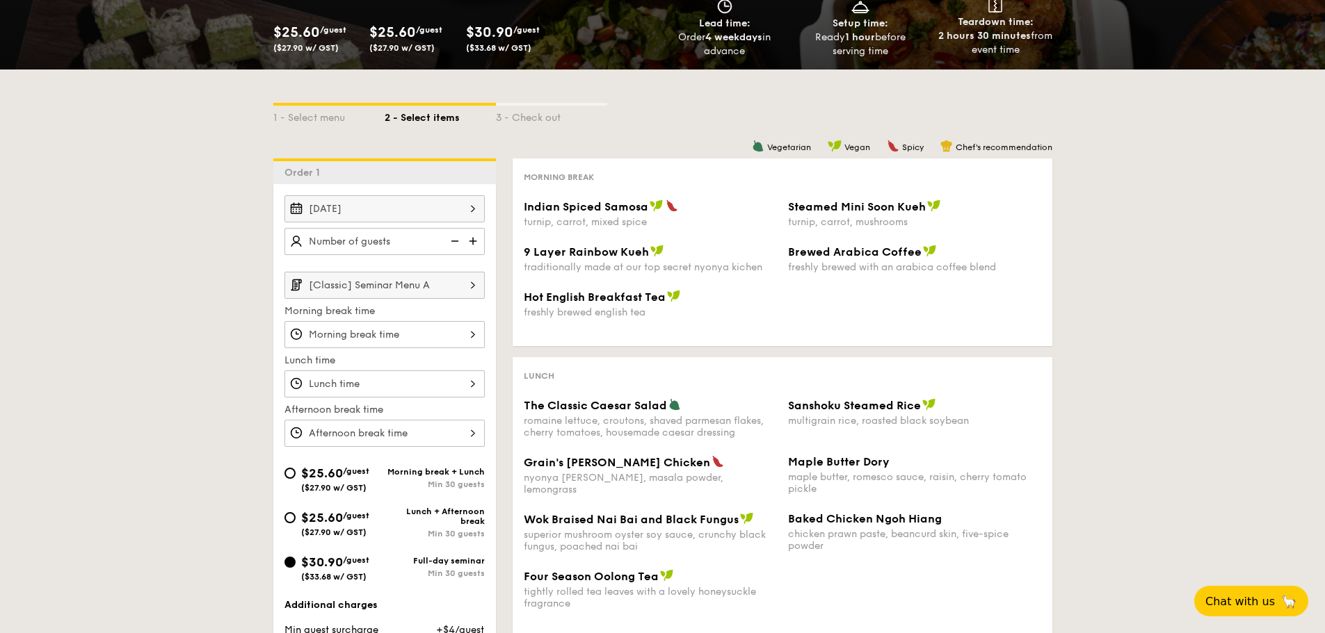
click at [427, 286] on input "[Classic] Seminar Menu A" at bounding box center [384, 285] width 200 height 27
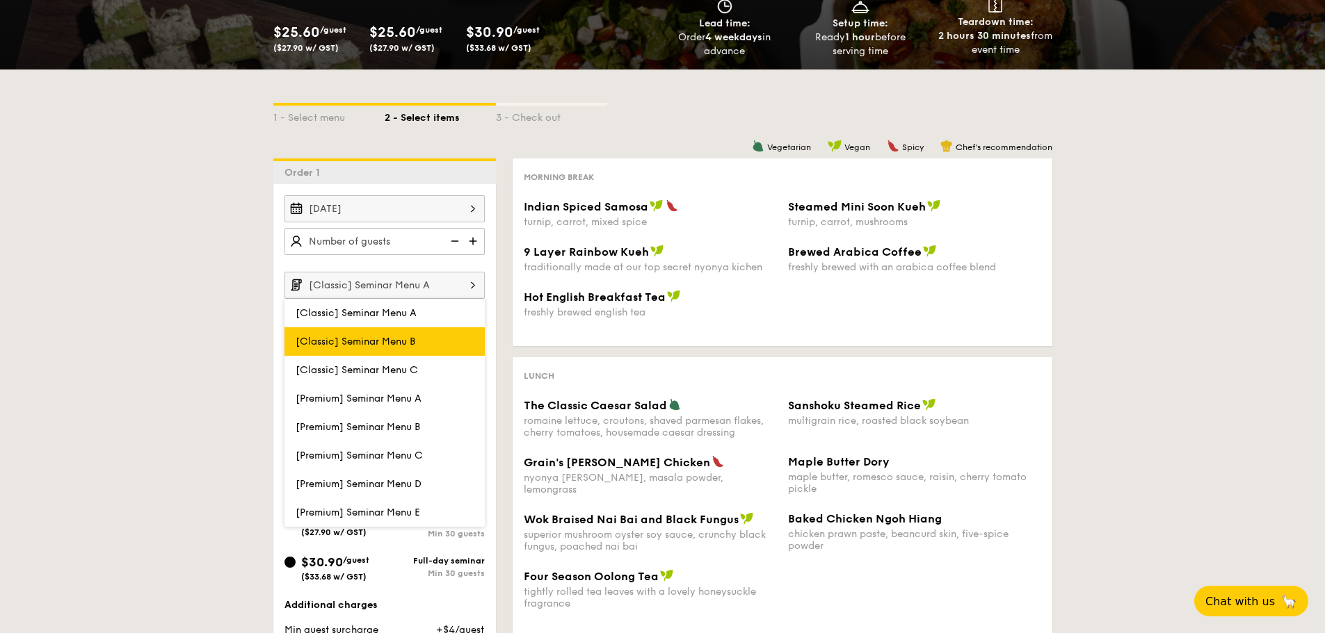
click at [421, 348] on label "[Classic] Seminar Menu B" at bounding box center [384, 341] width 200 height 29
click at [0, 0] on input "[Classic] Seminar Menu B" at bounding box center [0, 0] width 0 height 0
type input "[Classic] Seminar Menu B"
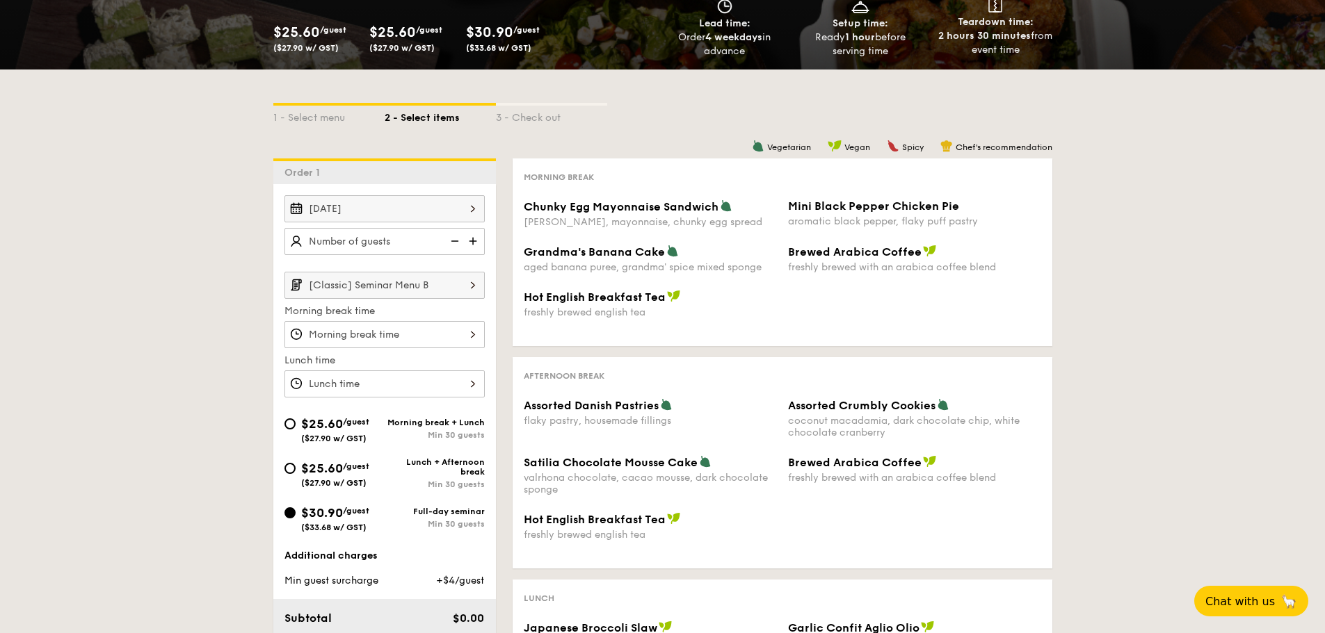
click at [268, 371] on div "1 - Select menu 2 - Select items 3 - Check out Order 1 [DATE] [Classic] Seminar…" at bounding box center [662, 464] width 801 height 789
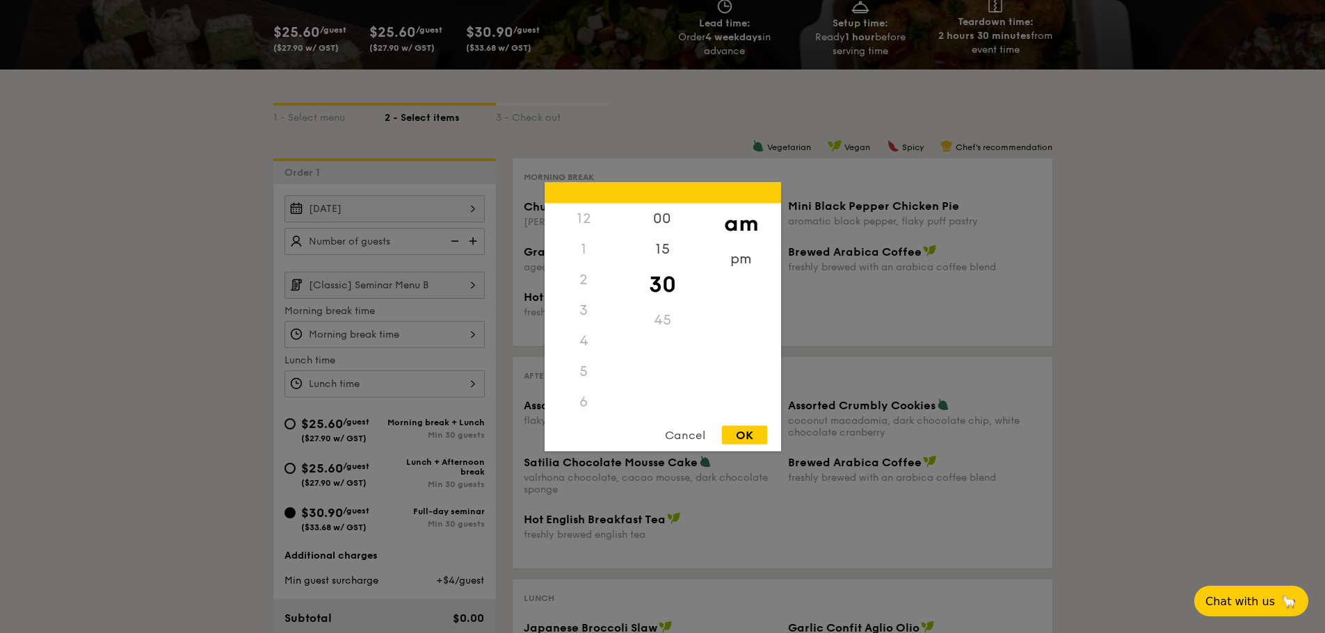
click at [432, 337] on div "12 1 2 3 4 5 6 7 8 9 10 11 00 15 30 45 am pm Cancel OK" at bounding box center [384, 334] width 200 height 27
click at [432, 337] on div at bounding box center [662, 316] width 1325 height 633
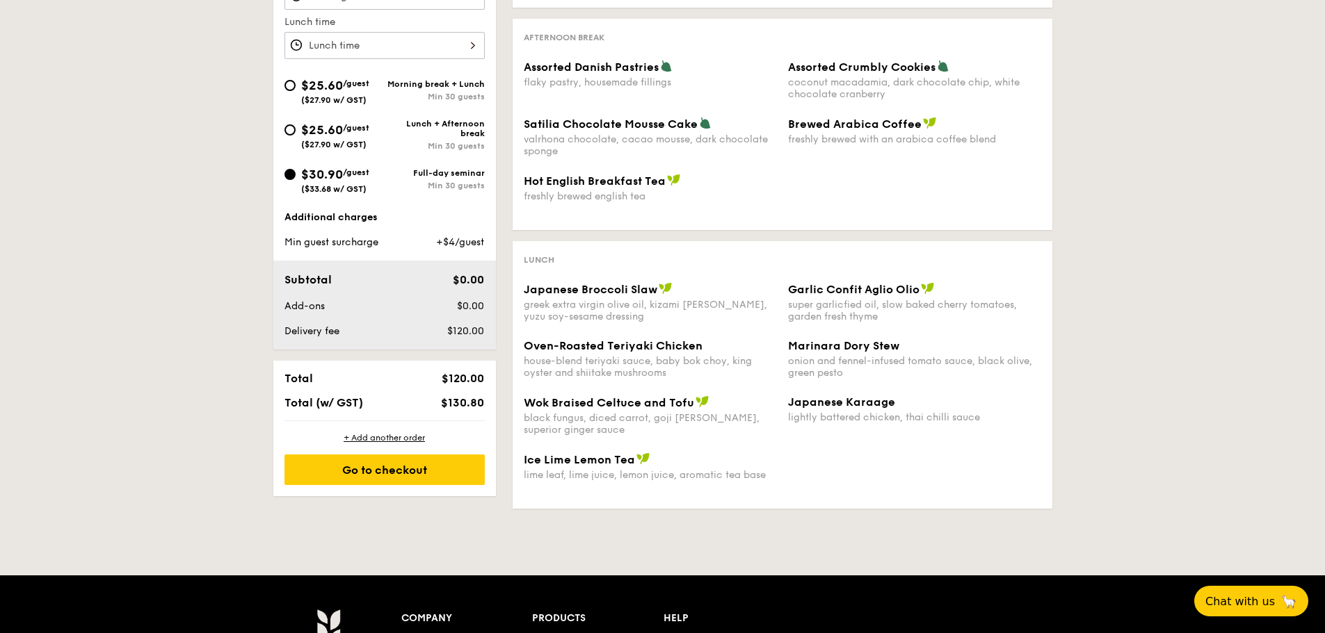
scroll to position [348, 0]
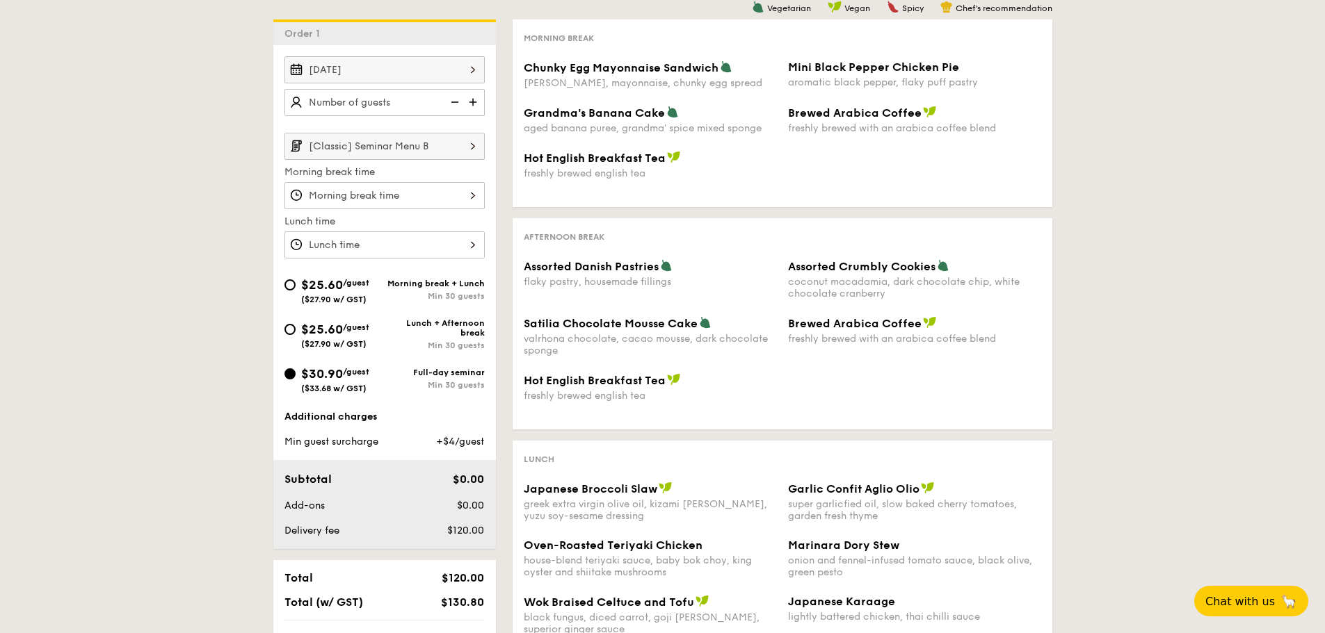
click at [448, 106] on img at bounding box center [453, 102] width 21 height 26
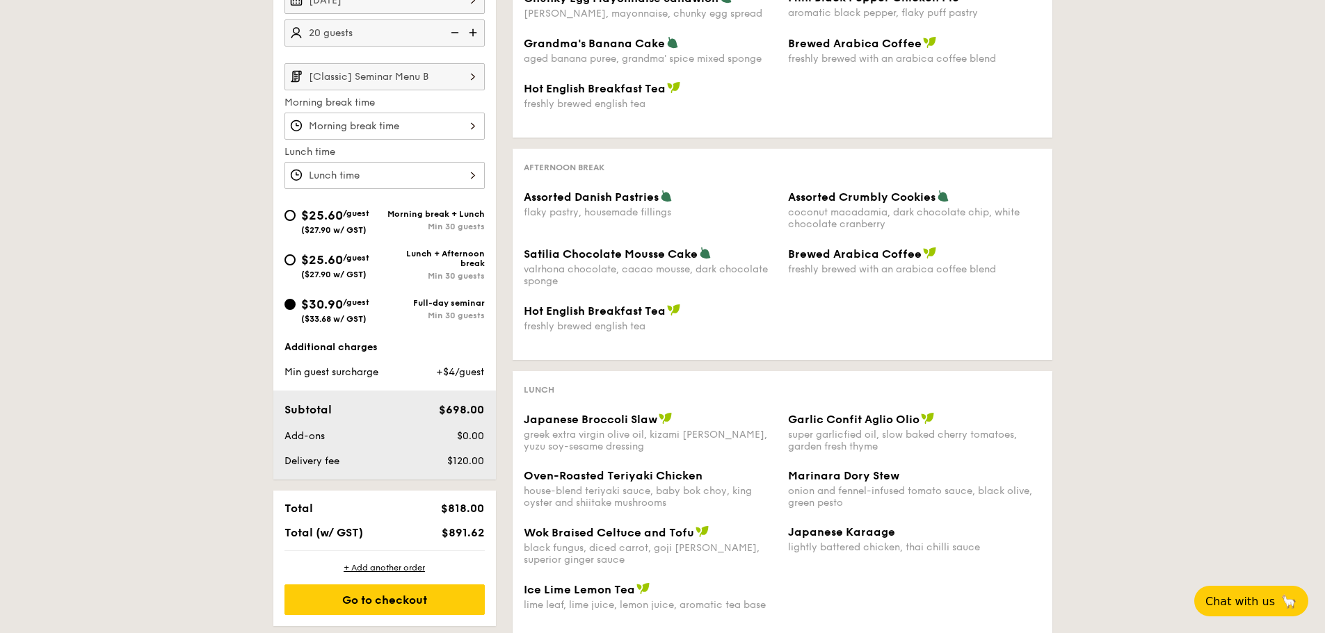
scroll to position [278, 0]
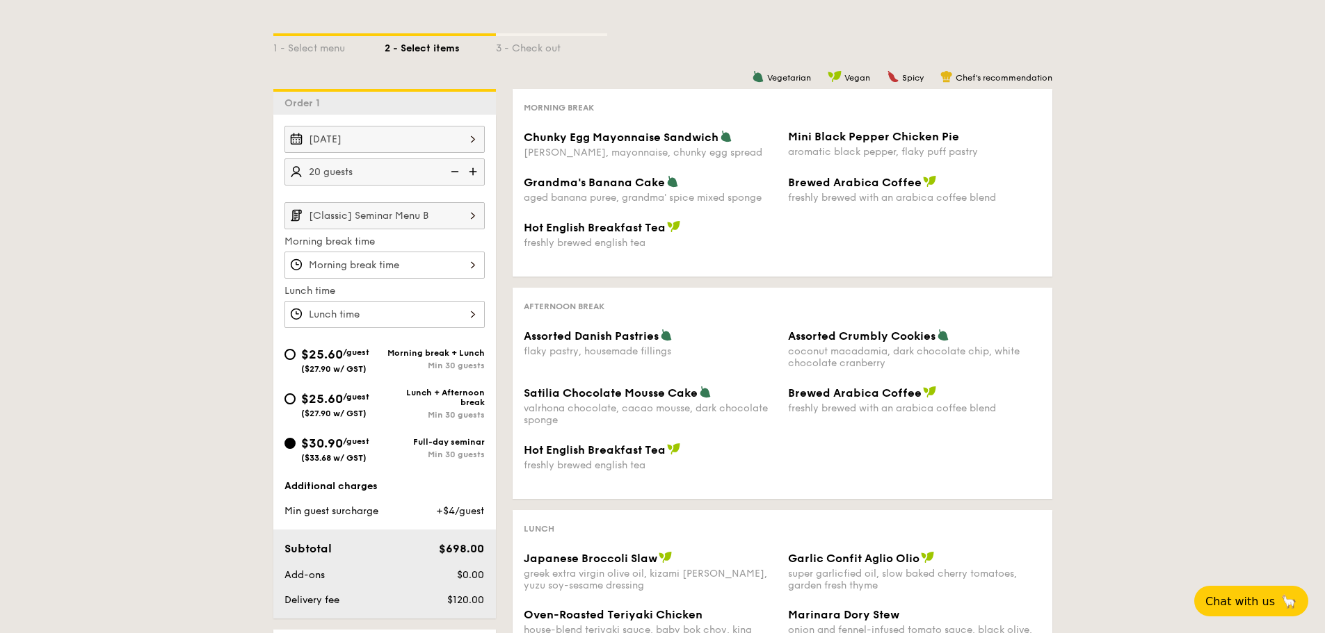
click at [452, 175] on img at bounding box center [453, 172] width 21 height 26
click at [476, 177] on img at bounding box center [474, 172] width 21 height 26
type input "30 guests"
